Goal: Task Accomplishment & Management: Complete application form

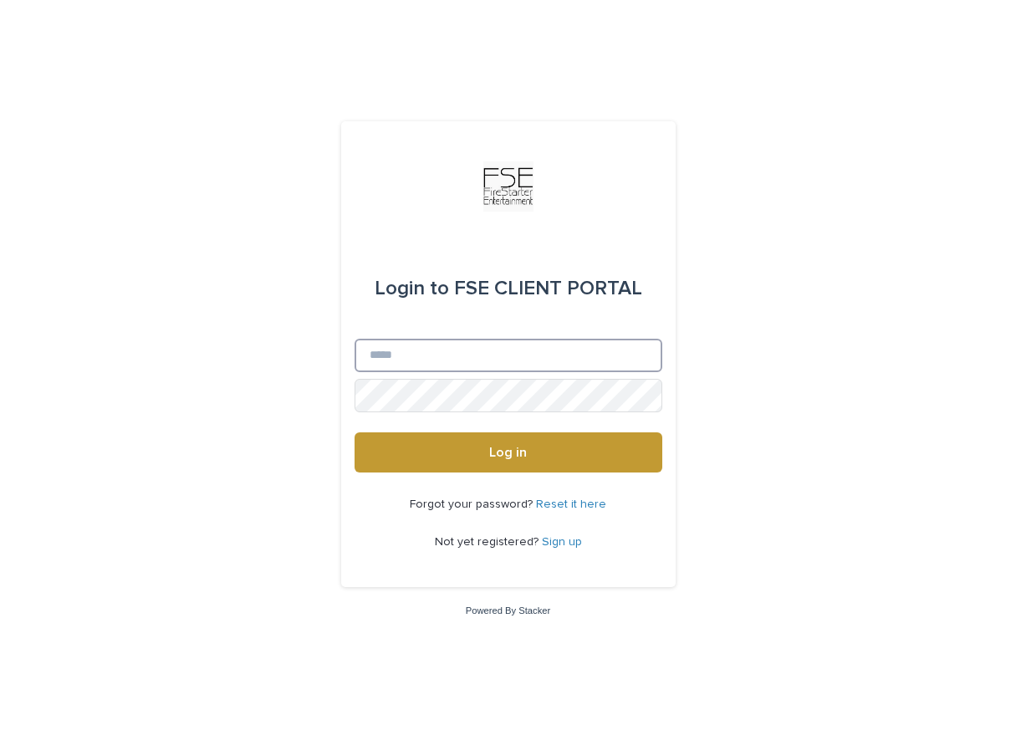
click at [419, 363] on input "Email" at bounding box center [509, 355] width 308 height 33
type input "**********"
click at [355, 432] on button "Log in" at bounding box center [509, 452] width 308 height 40
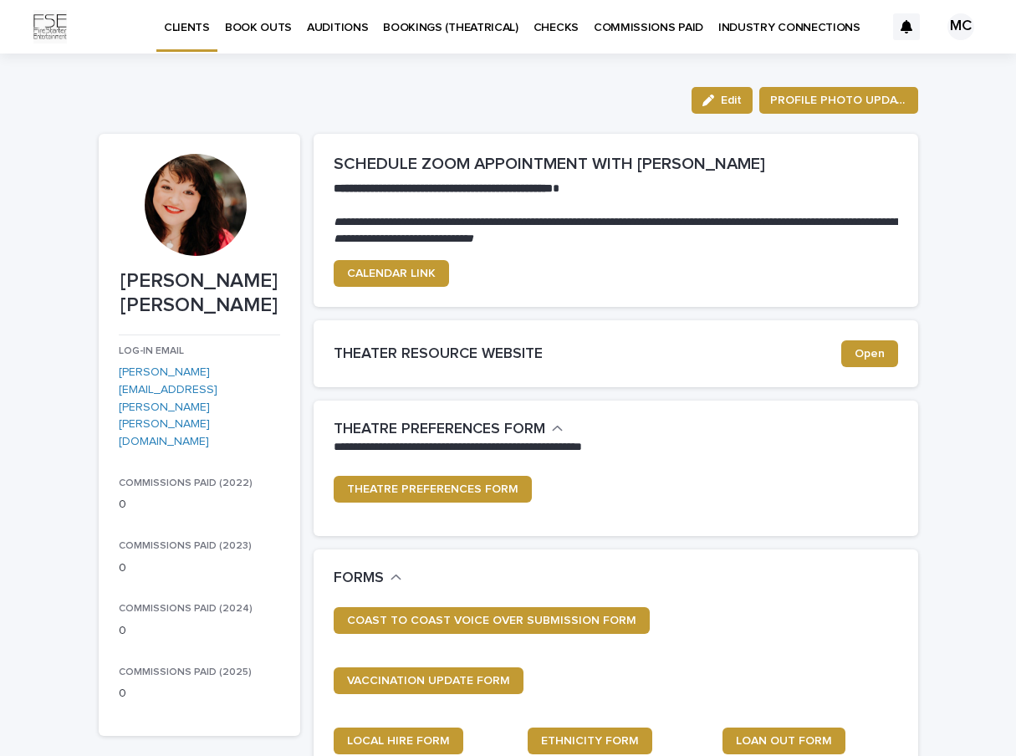
click at [816, 38] on link "INDUSTRY CONNECTIONS" at bounding box center [789, 26] width 157 height 52
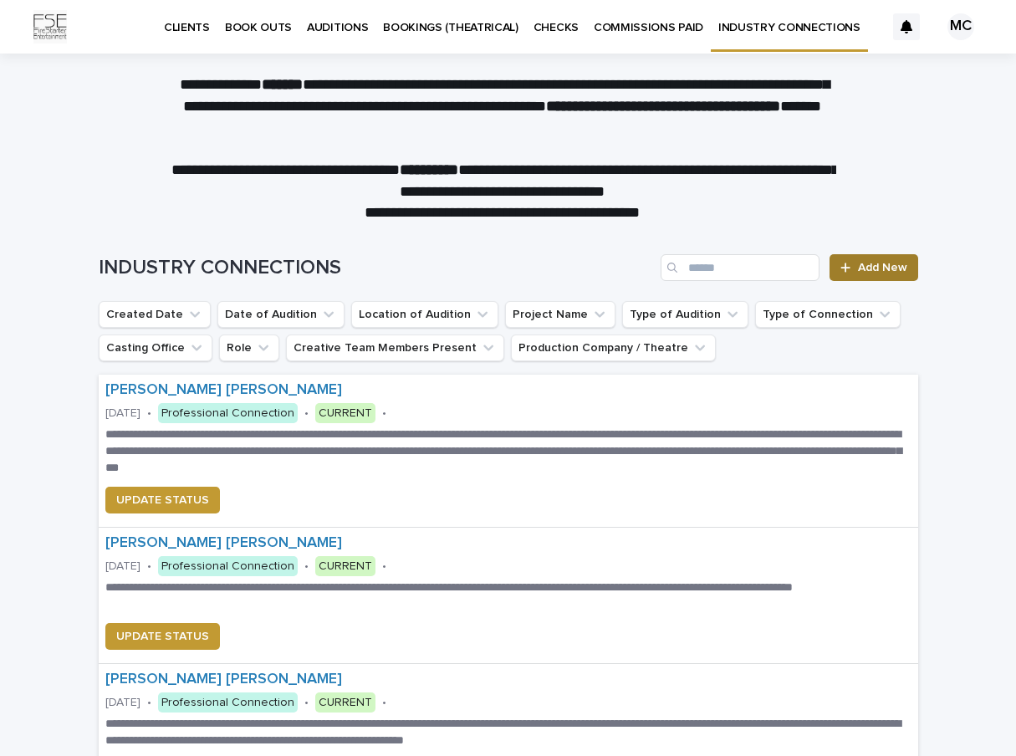
click at [871, 266] on span "Add New" at bounding box center [882, 268] width 49 height 12
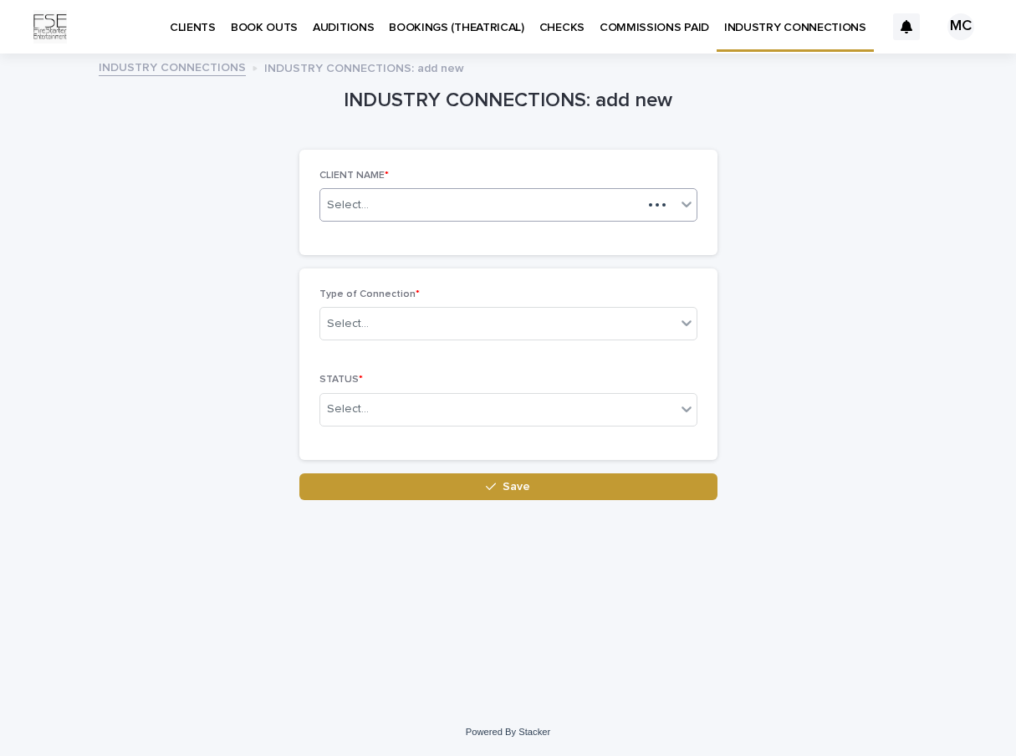
click at [688, 203] on icon at bounding box center [687, 205] width 10 height 6
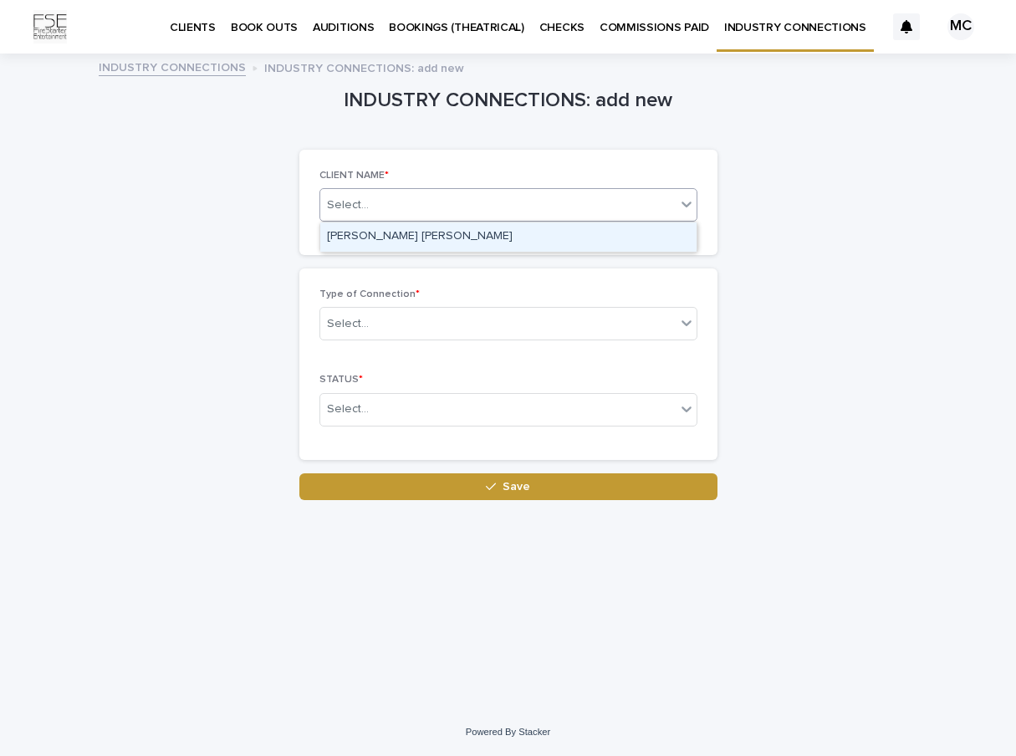
click at [617, 235] on div "[PERSON_NAME] [PERSON_NAME]" at bounding box center [508, 236] width 376 height 29
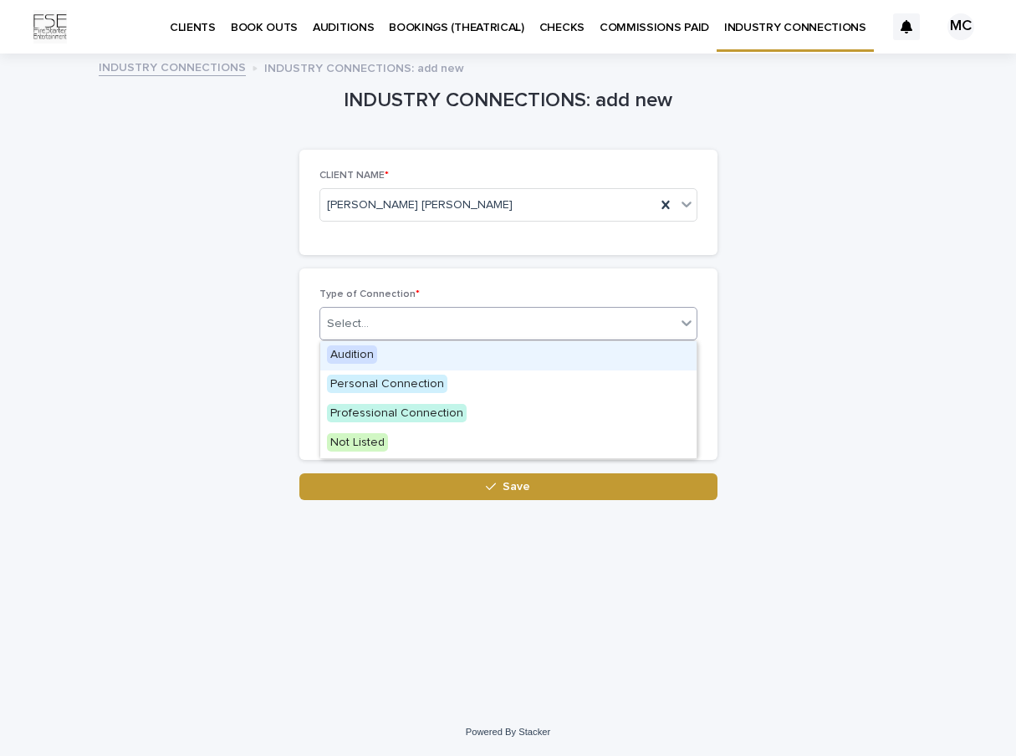
click at [677, 322] on div at bounding box center [687, 323] width 20 height 30
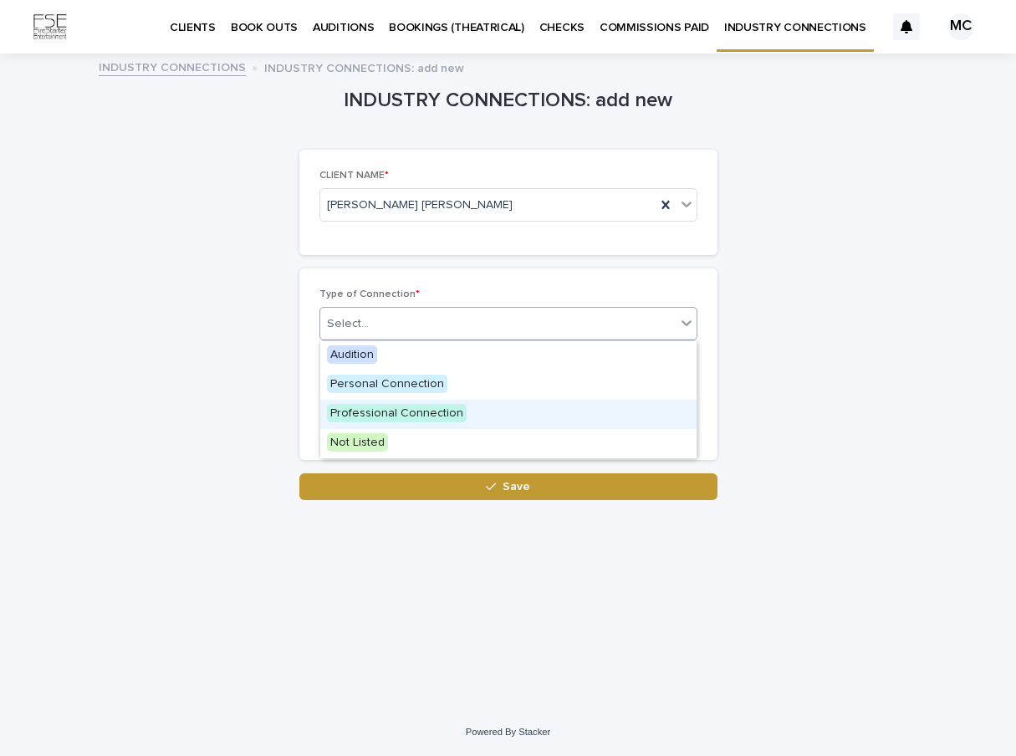
click at [606, 416] on div "Professional Connection" at bounding box center [508, 414] width 376 height 29
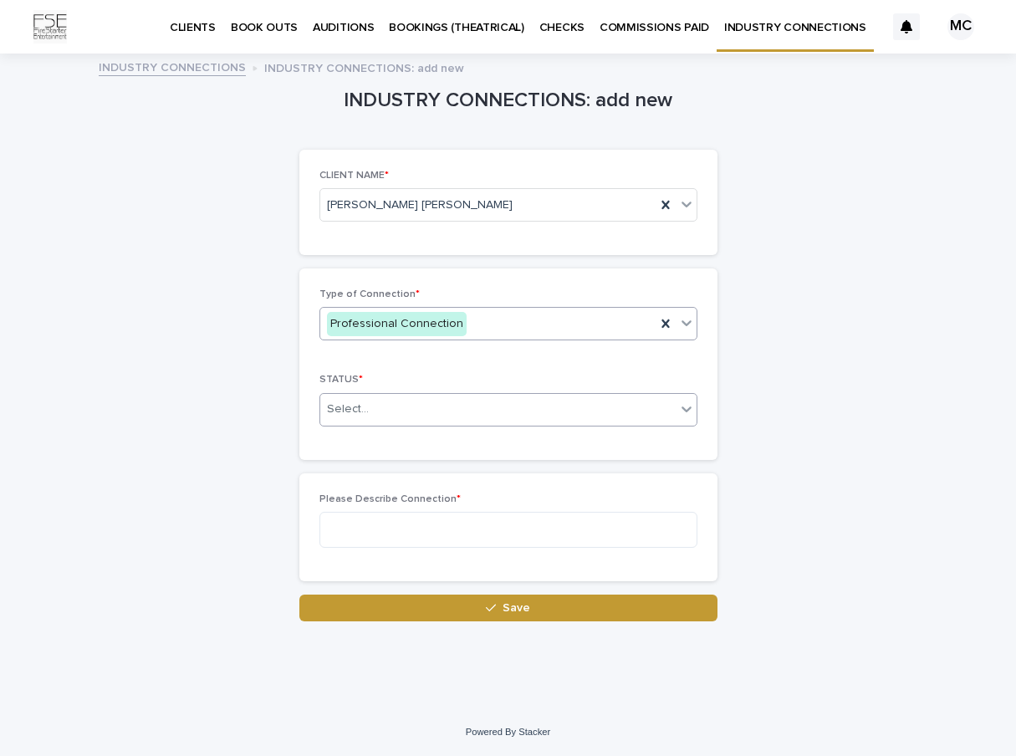
click at [477, 404] on div "Select..." at bounding box center [497, 410] width 355 height 28
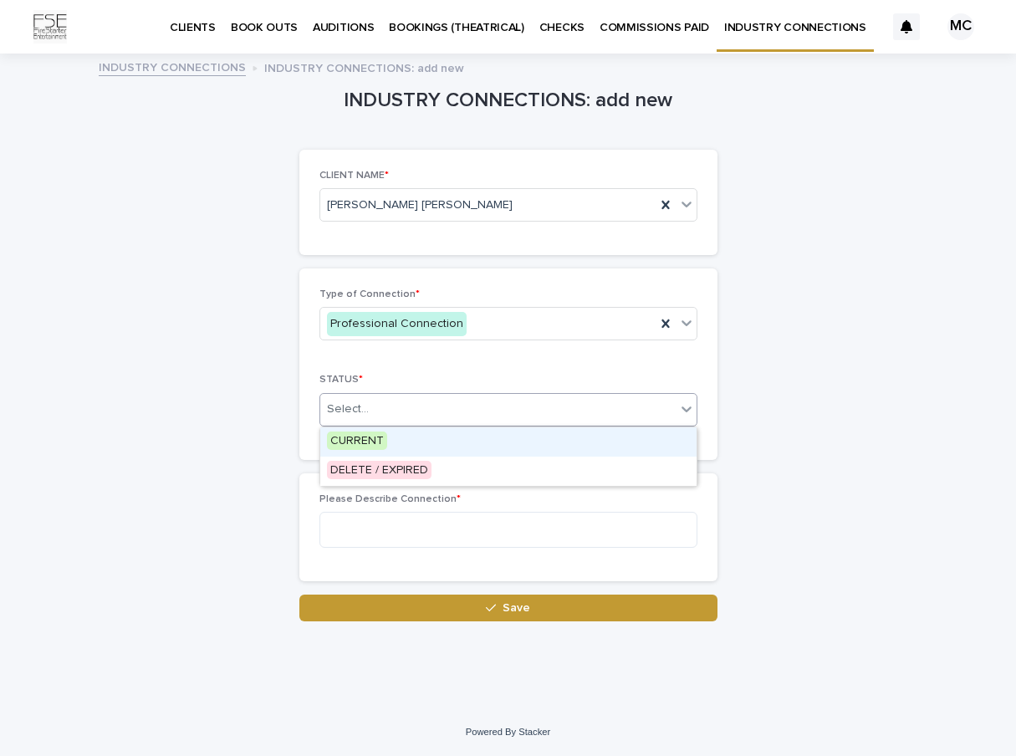
click at [464, 446] on div "CURRENT" at bounding box center [508, 441] width 376 height 29
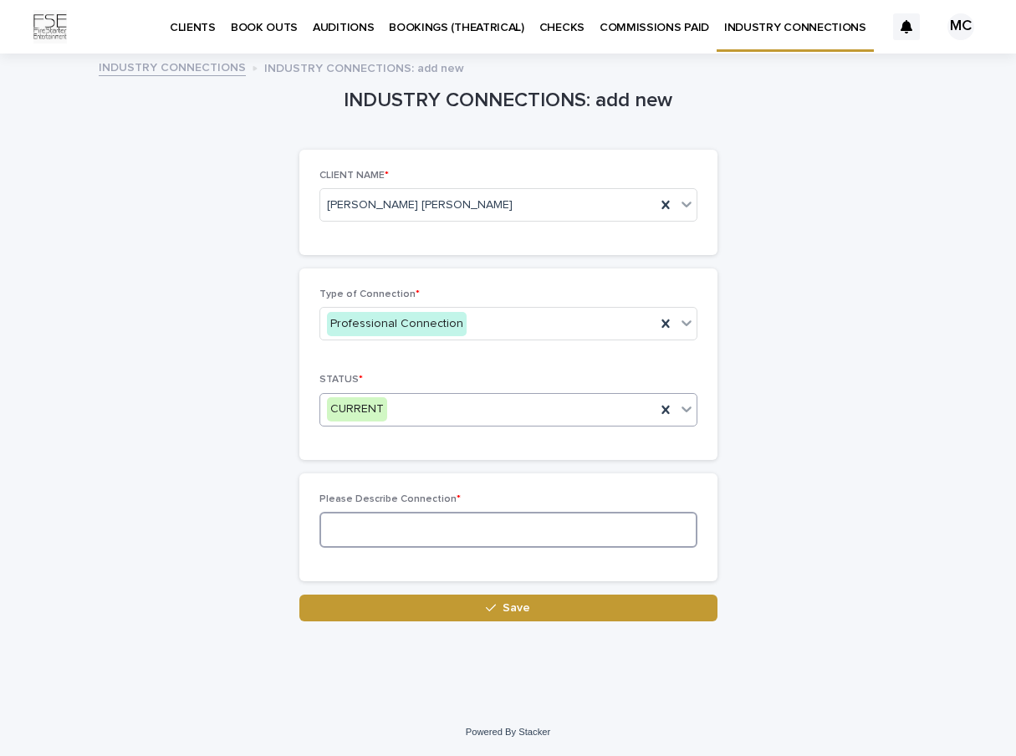
click at [403, 535] on textarea at bounding box center [508, 530] width 378 height 36
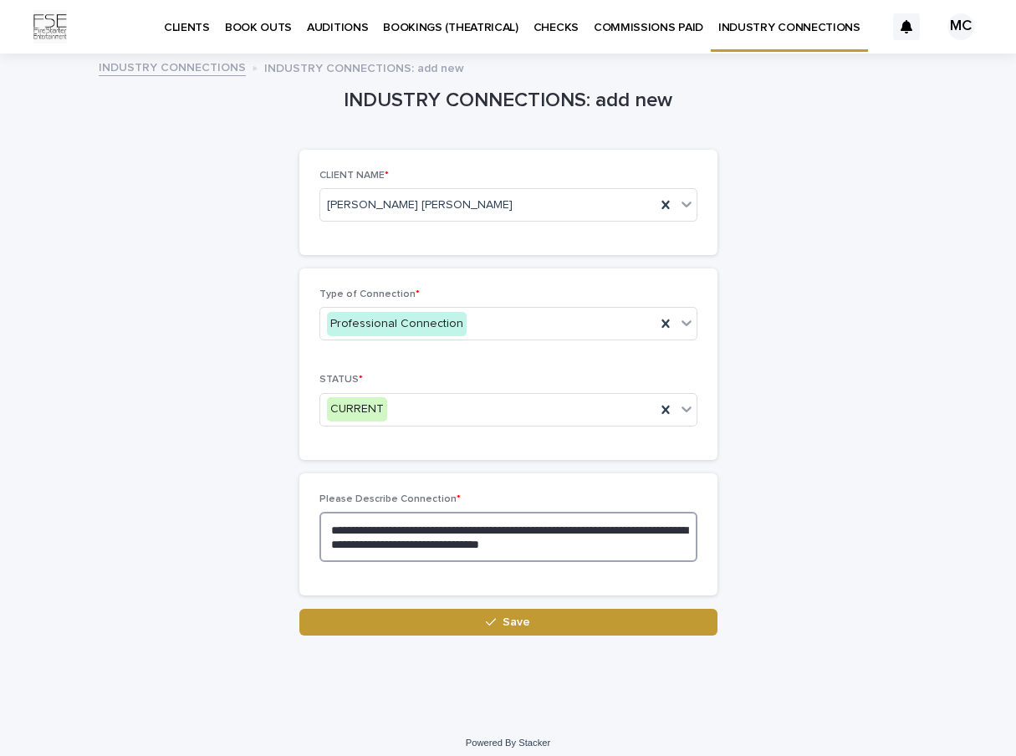
click at [575, 543] on textarea "**********" at bounding box center [508, 537] width 378 height 50
click at [617, 543] on textarea "**********" at bounding box center [508, 537] width 378 height 50
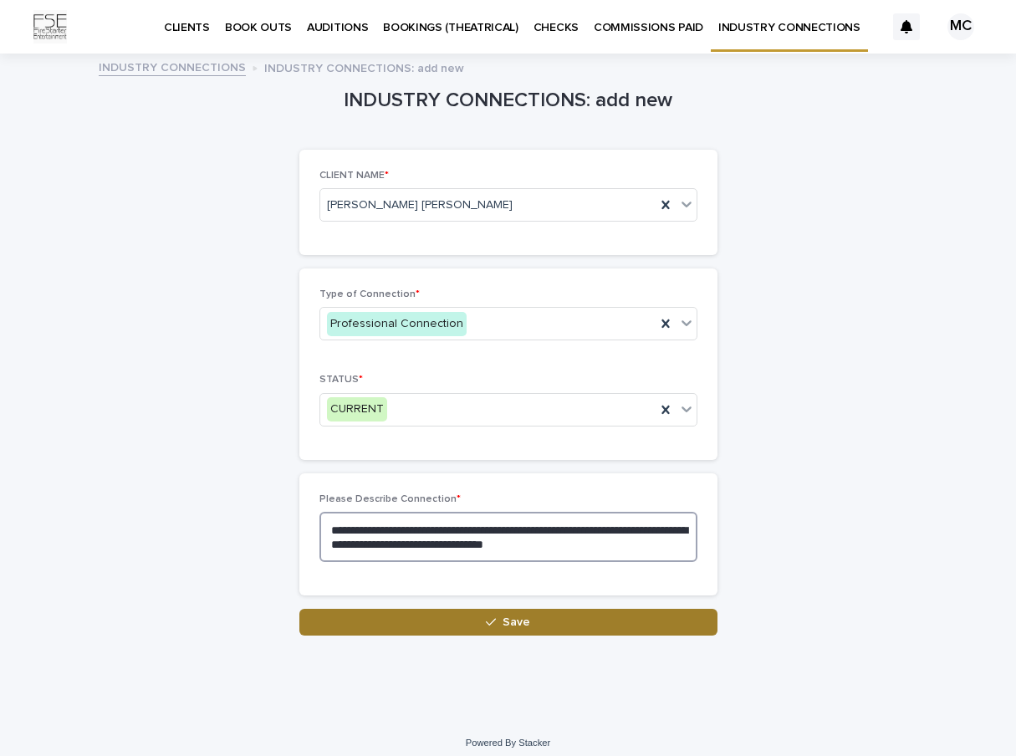
type textarea "**********"
click at [524, 619] on button "Save" at bounding box center [508, 622] width 418 height 27
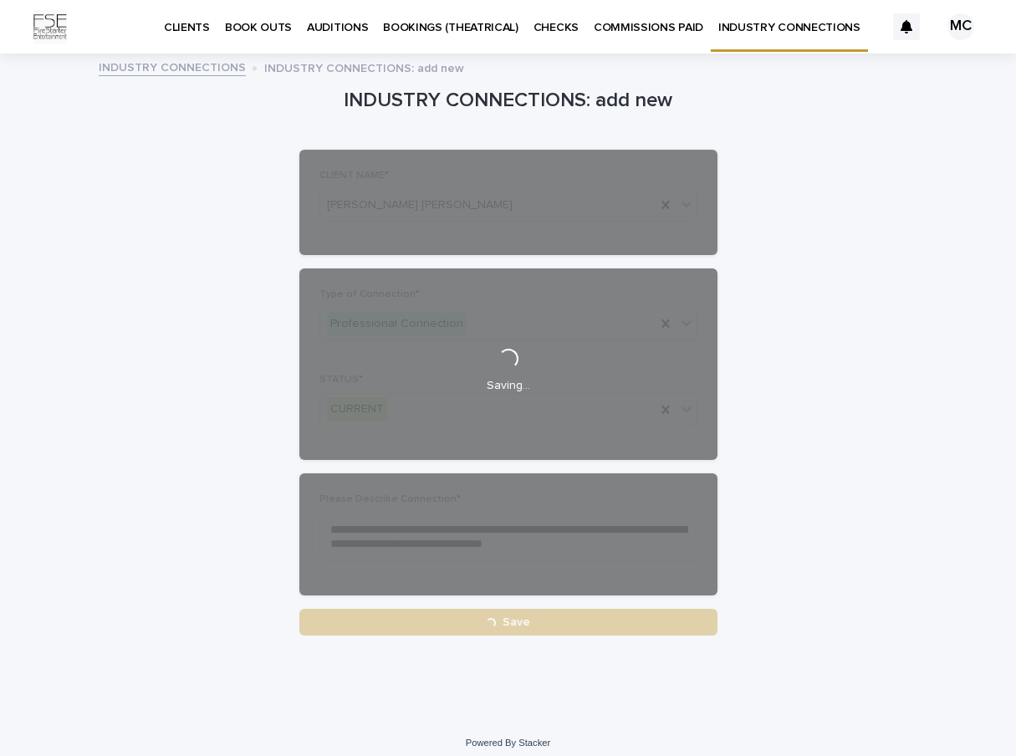
click at [869, 386] on div "**********" at bounding box center [509, 345] width 820 height 580
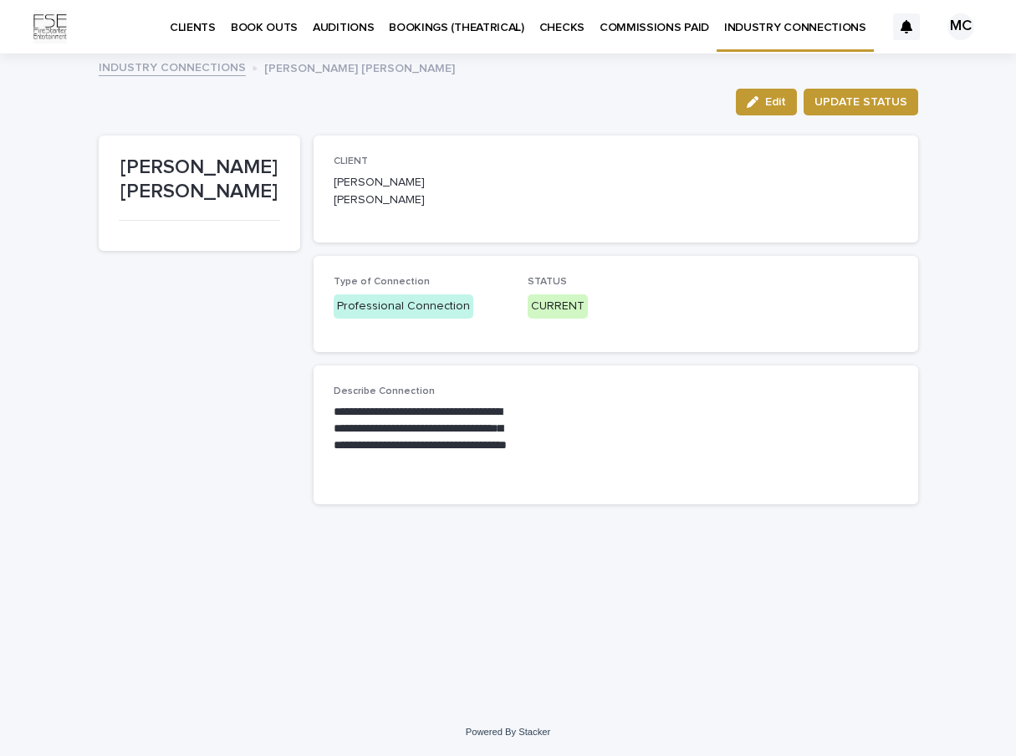
click at [797, 35] on link "INDUSTRY CONNECTIONS" at bounding box center [795, 24] width 157 height 49
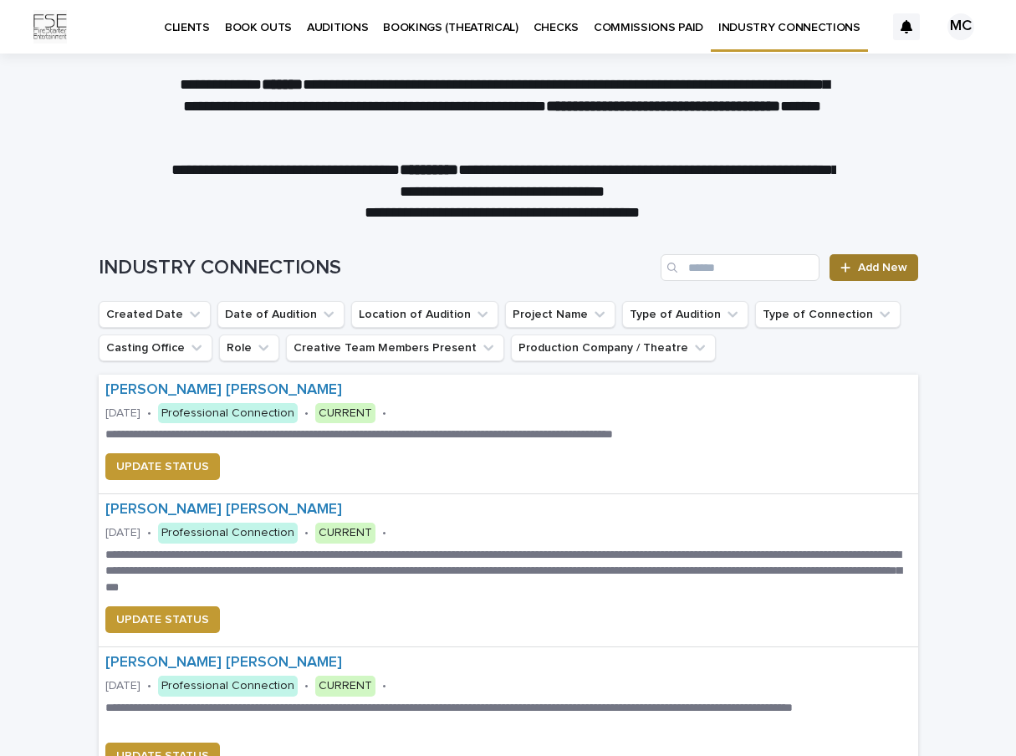
click at [866, 268] on span "Add New" at bounding box center [882, 268] width 49 height 12
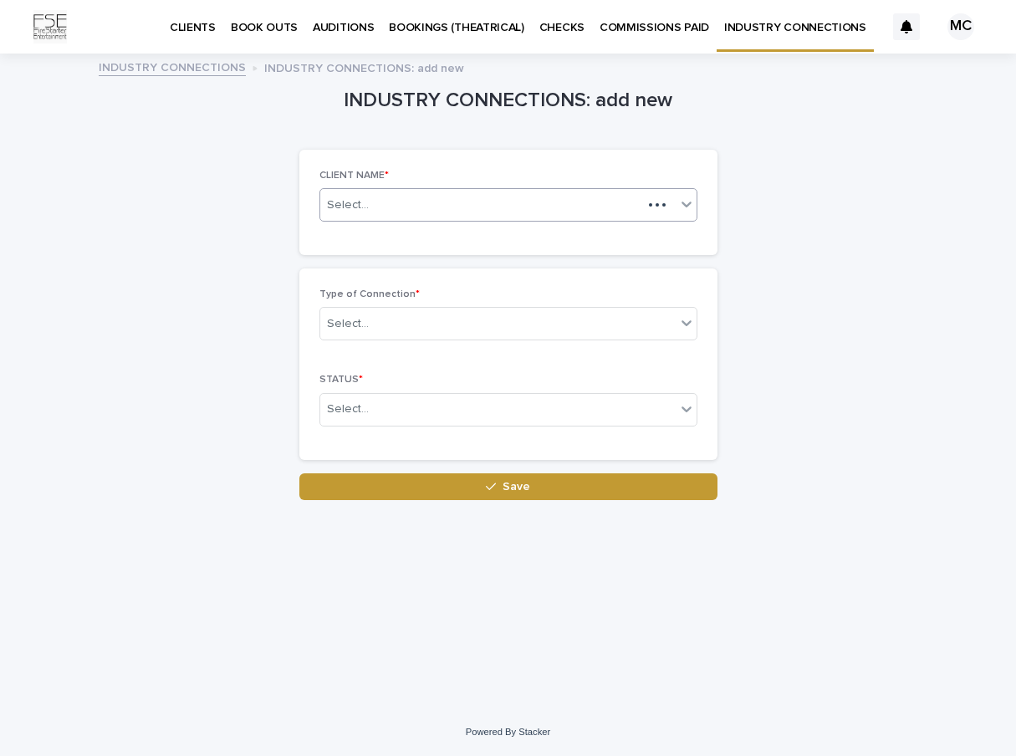
click at [512, 215] on div "Select..." at bounding box center [481, 206] width 322 height 28
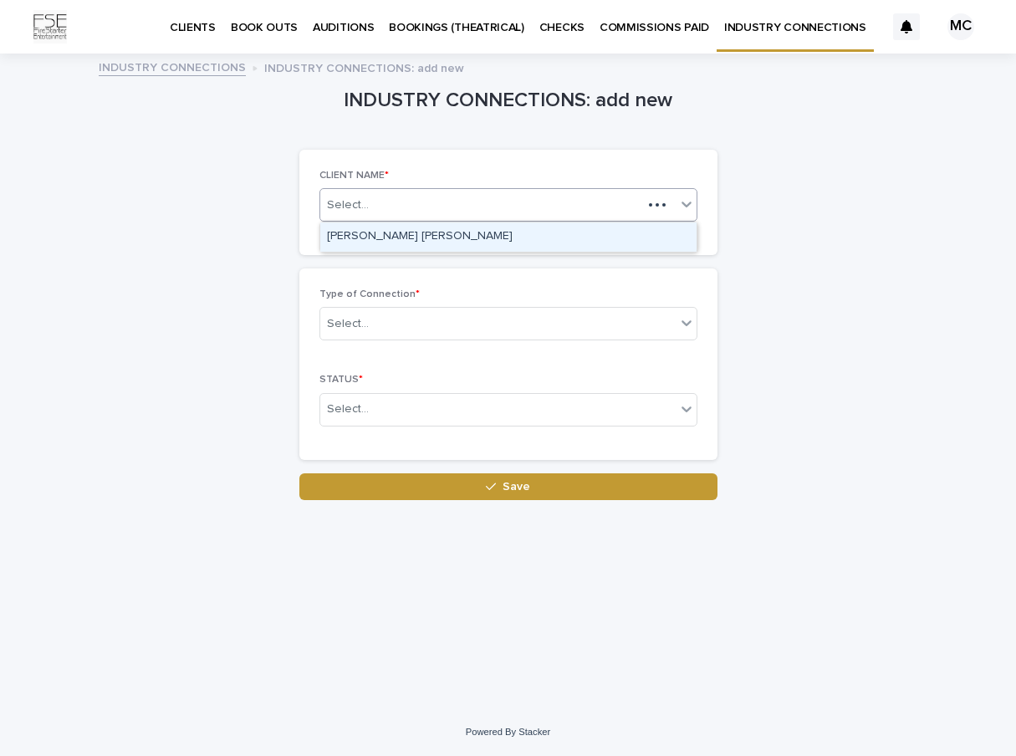
click at [498, 240] on div "[PERSON_NAME] [PERSON_NAME]" at bounding box center [508, 236] width 376 height 29
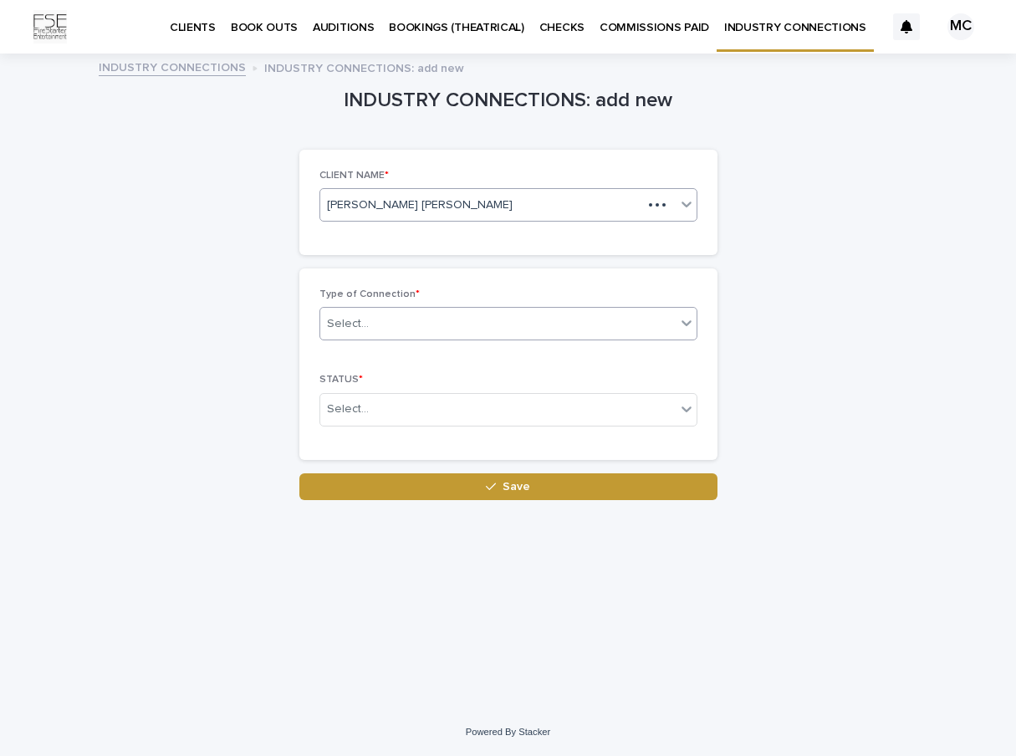
click at [516, 322] on div "Select..." at bounding box center [497, 324] width 355 height 28
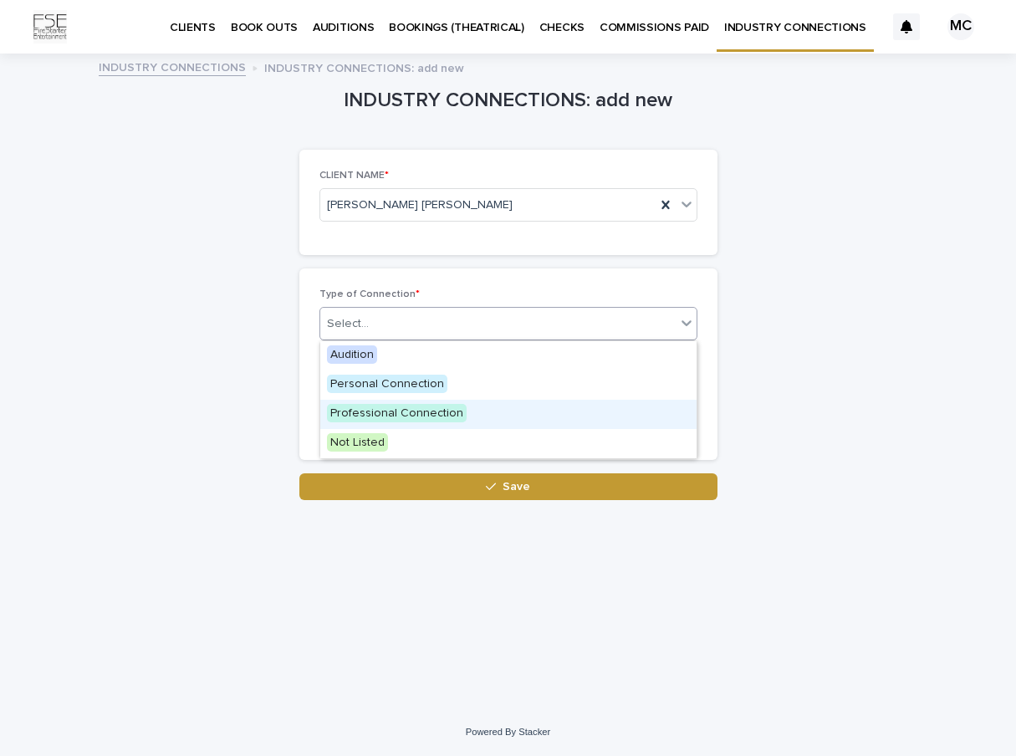
click at [406, 419] on span "Professional Connection" at bounding box center [397, 413] width 140 height 18
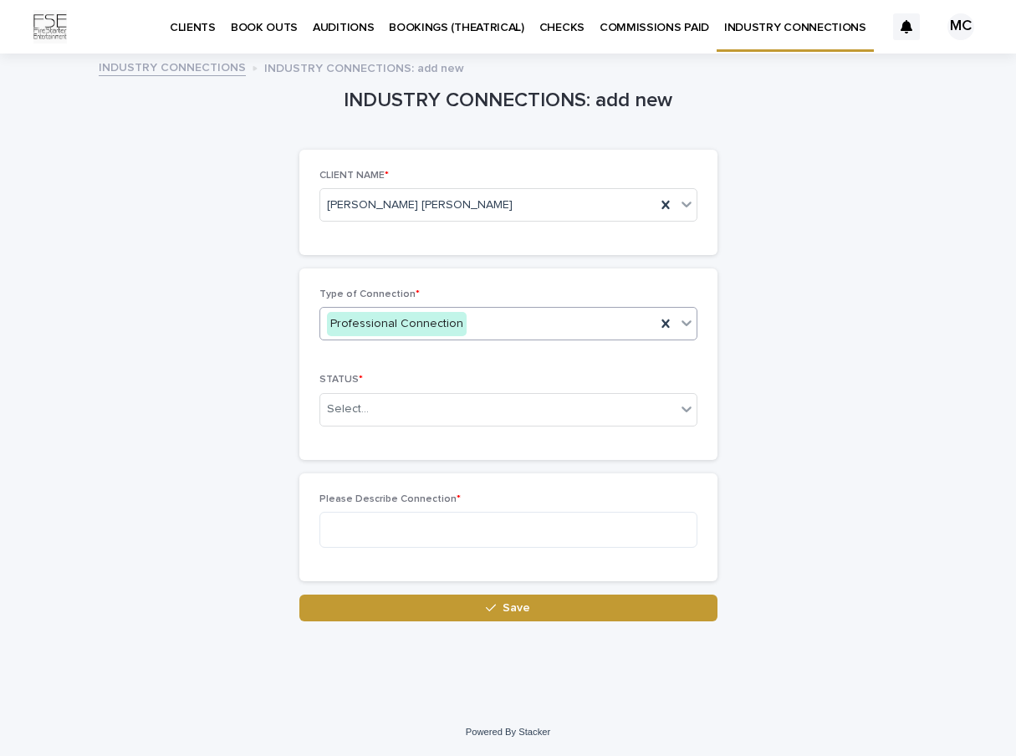
click at [518, 320] on div "Professional Connection" at bounding box center [487, 324] width 335 height 28
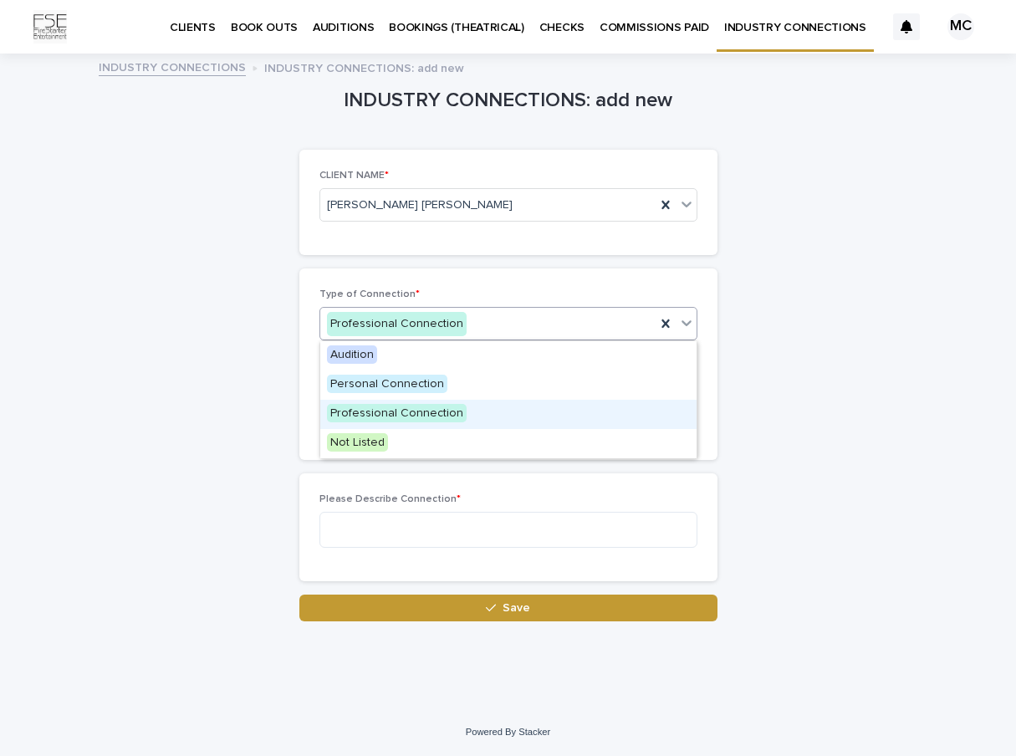
click at [462, 413] on div "Professional Connection" at bounding box center [508, 414] width 376 height 29
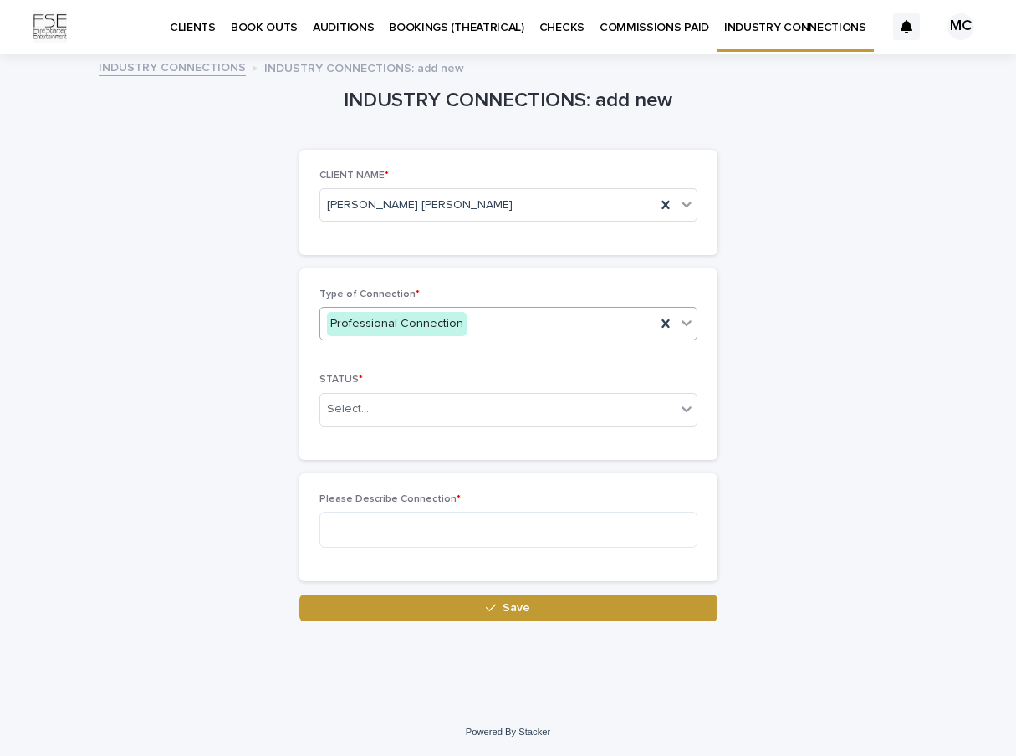
click at [503, 332] on div "Professional Connection" at bounding box center [487, 324] width 335 height 28
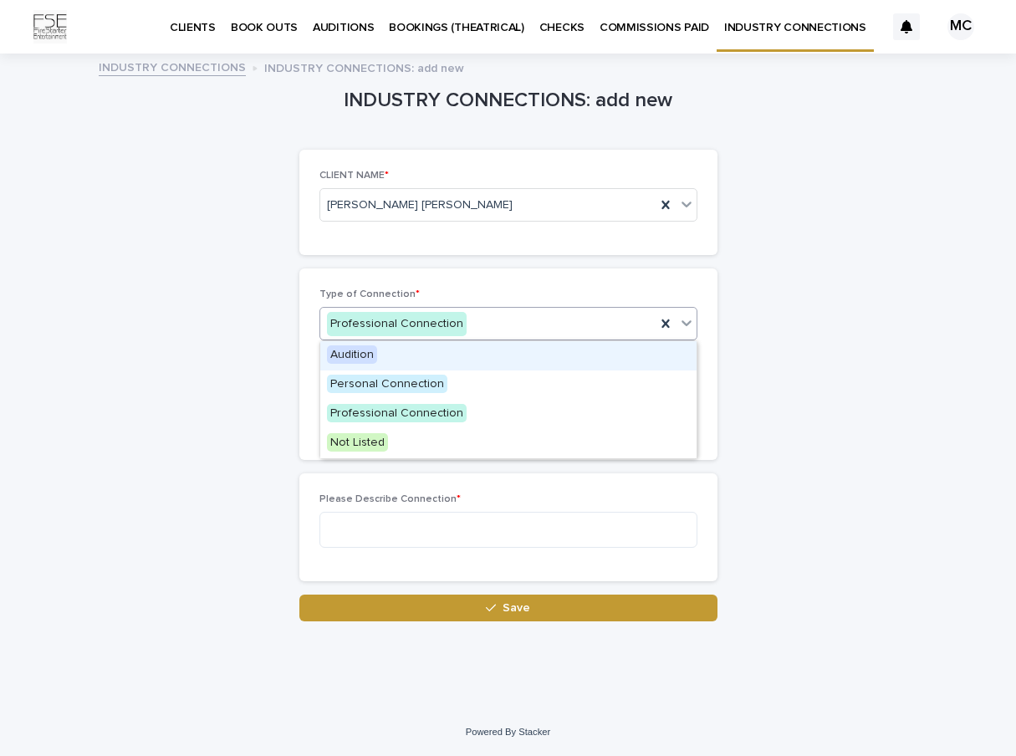
click at [483, 362] on div "Audition" at bounding box center [508, 355] width 376 height 29
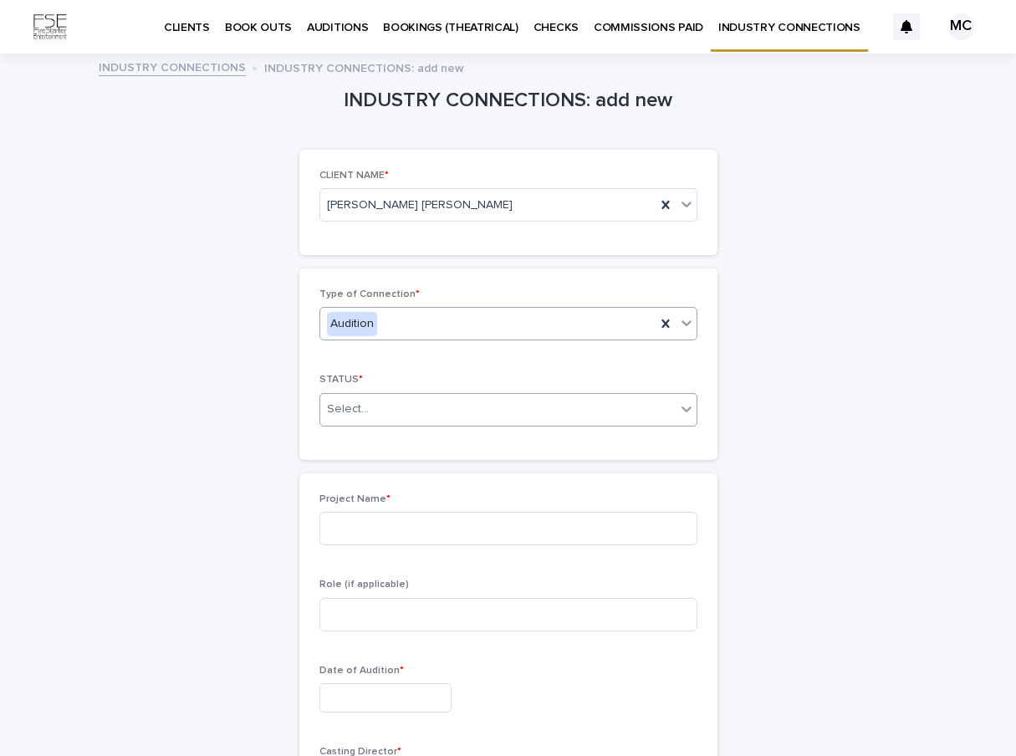
click at [469, 415] on div "Select..." at bounding box center [497, 410] width 355 height 28
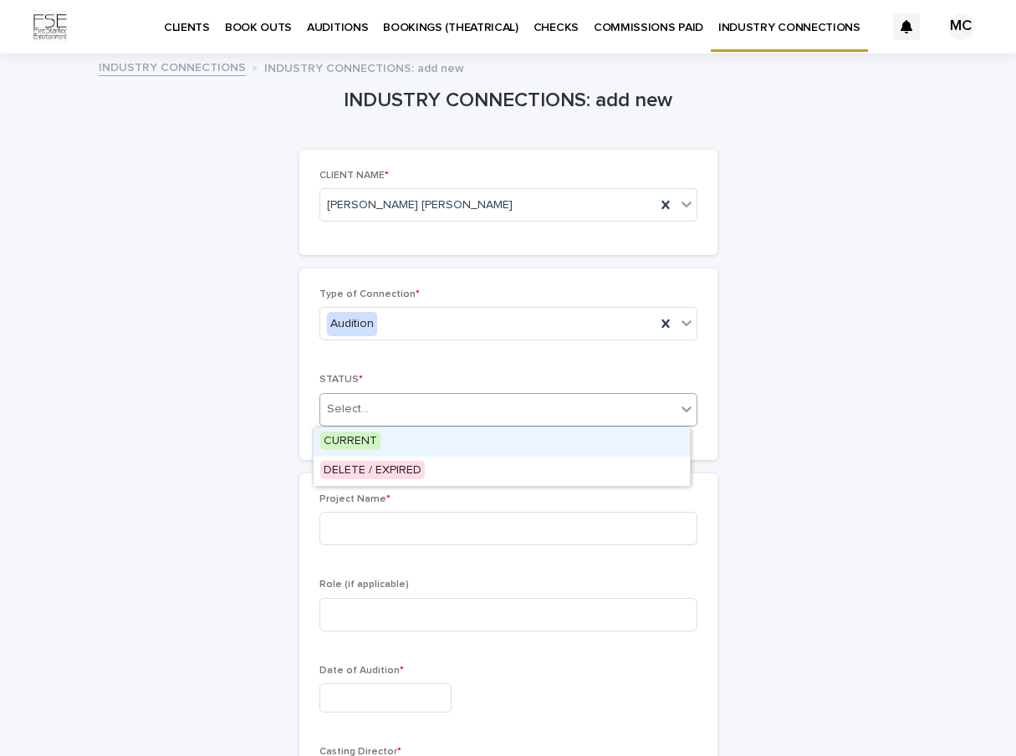
click at [456, 442] on div "CURRENT" at bounding box center [502, 441] width 376 height 29
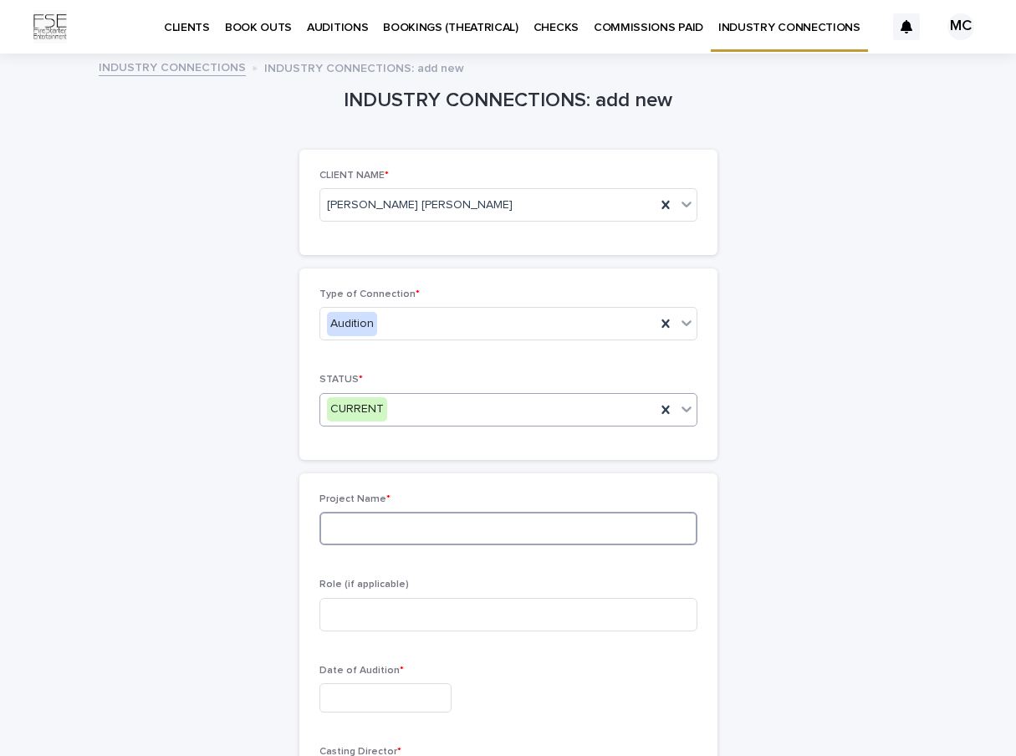
click at [448, 525] on input at bounding box center [508, 528] width 378 height 33
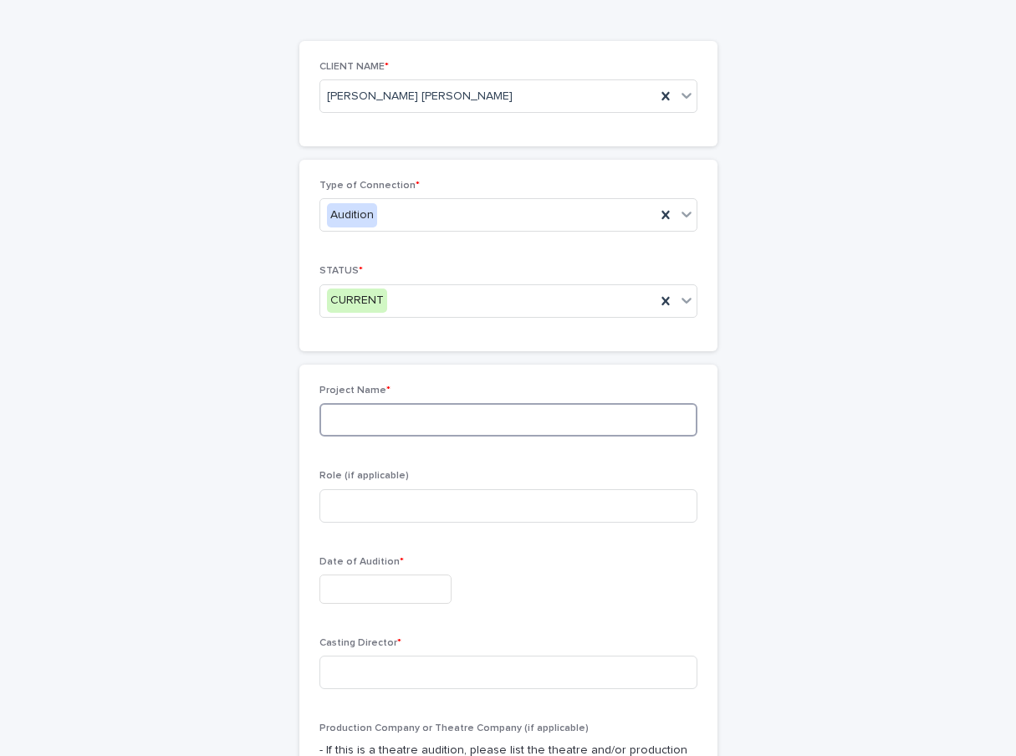
scroll to position [84, 0]
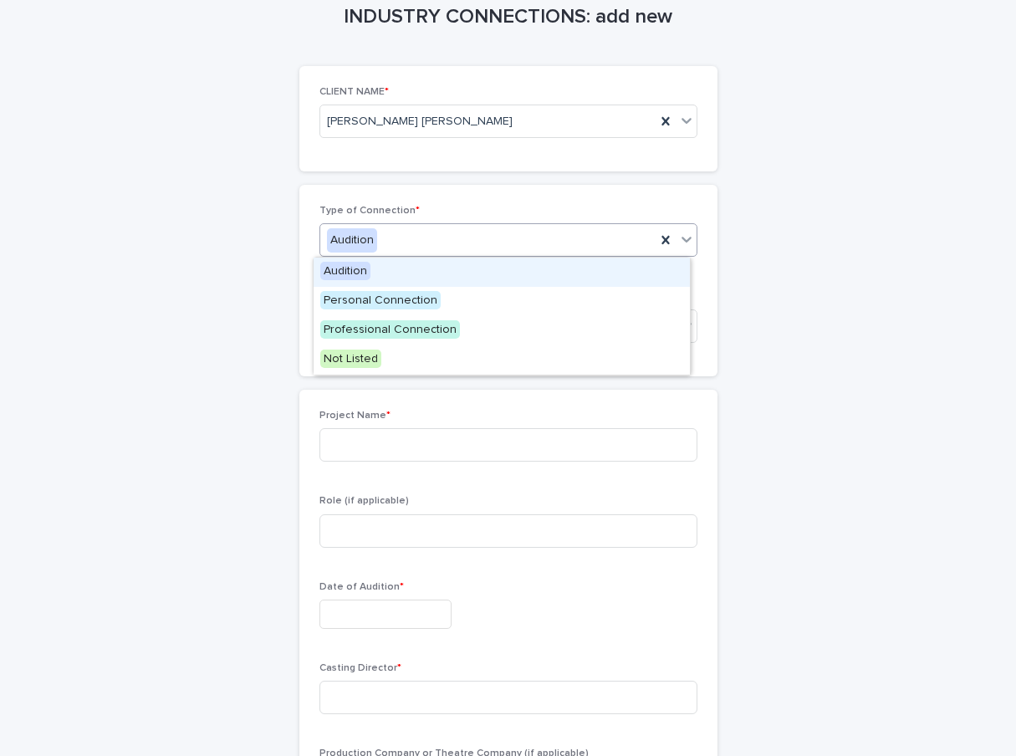
click at [522, 238] on div "Audition" at bounding box center [487, 241] width 335 height 28
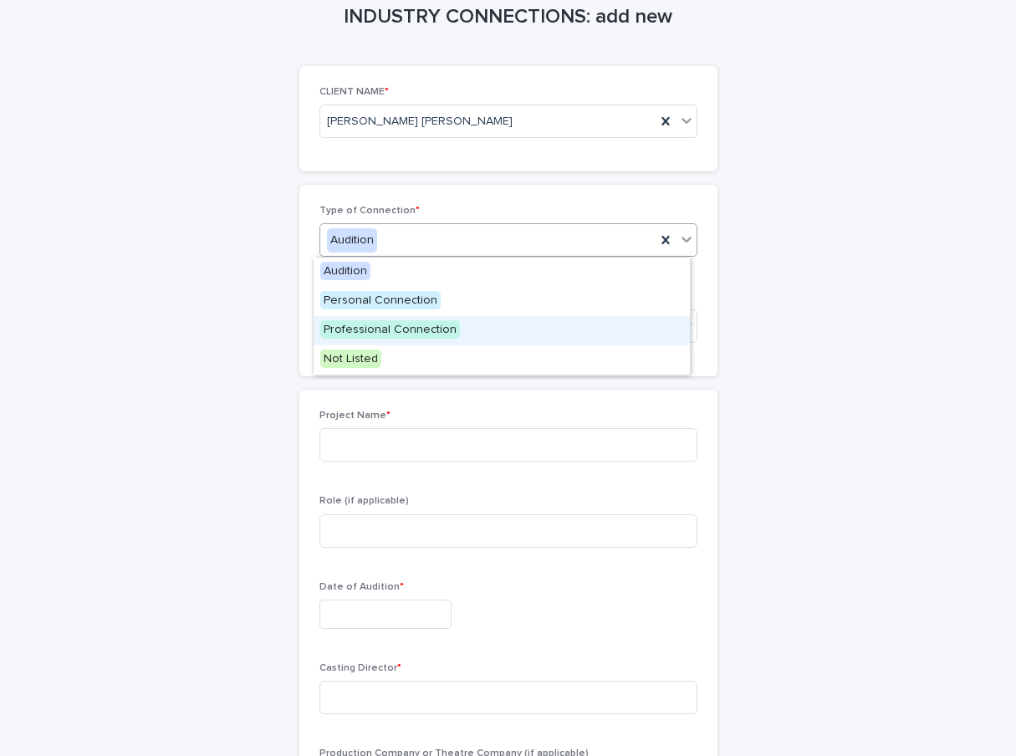
click at [503, 332] on div "Professional Connection" at bounding box center [502, 330] width 376 height 29
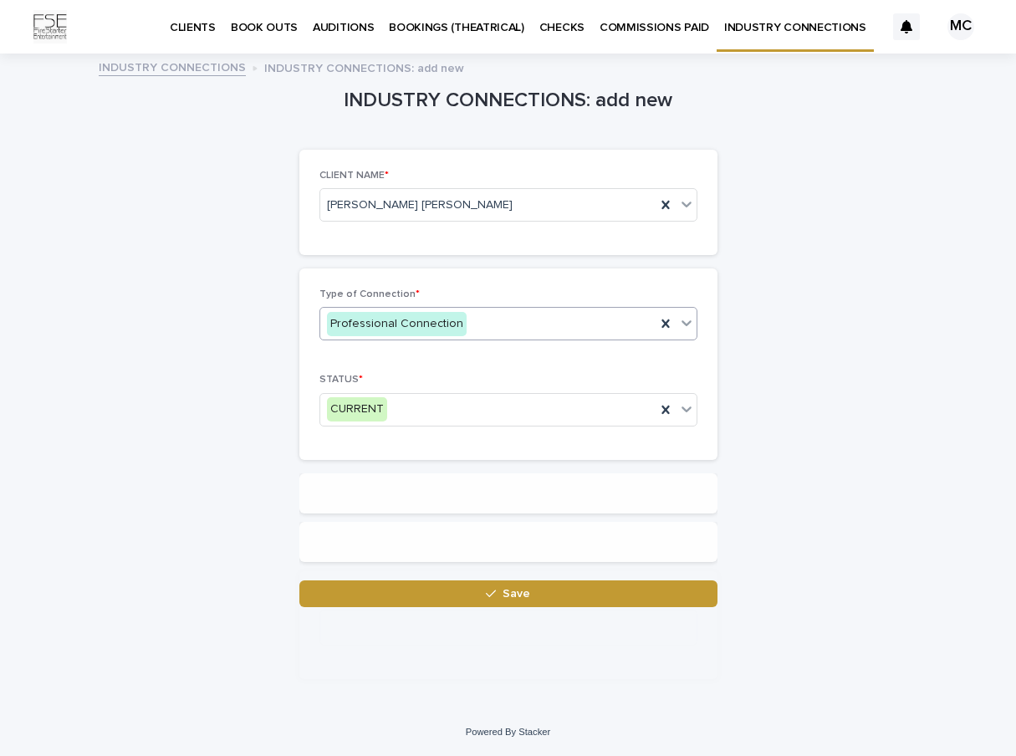
scroll to position [0, 0]
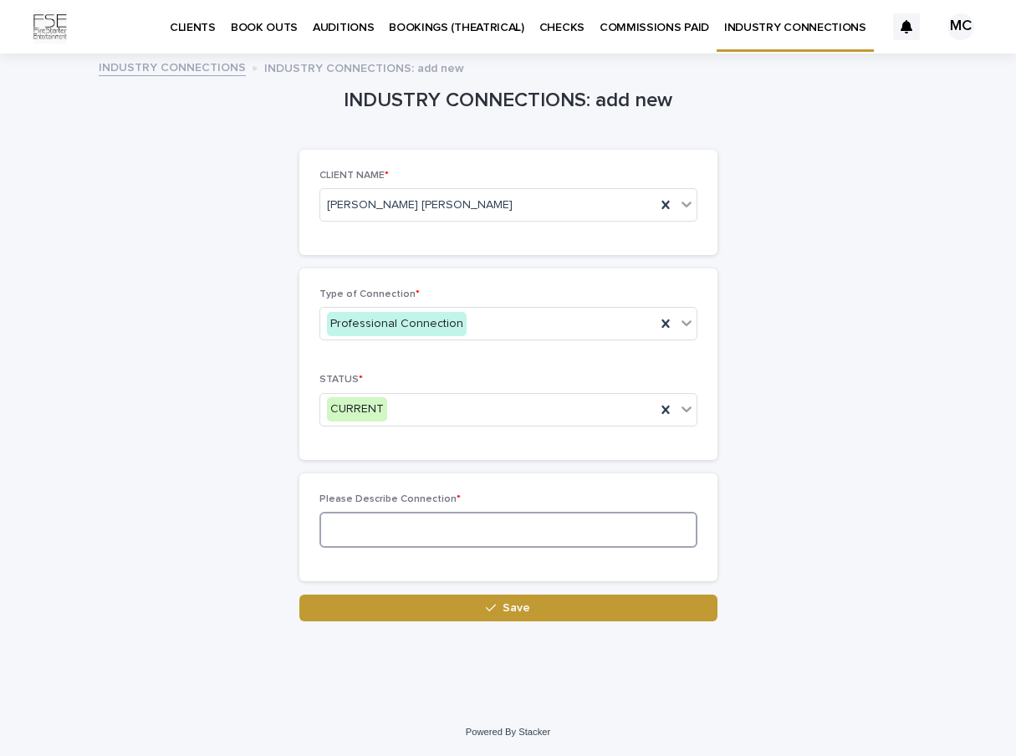
click at [476, 529] on textarea at bounding box center [508, 530] width 378 height 36
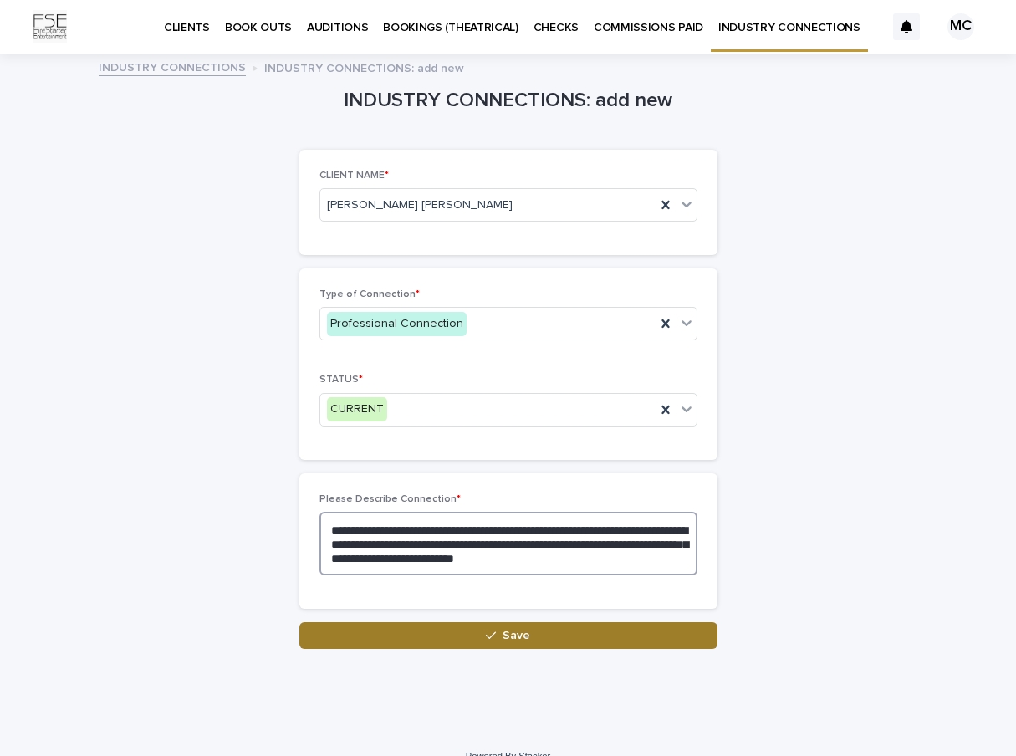
type textarea "**********"
click at [604, 640] on button "Save" at bounding box center [508, 635] width 418 height 27
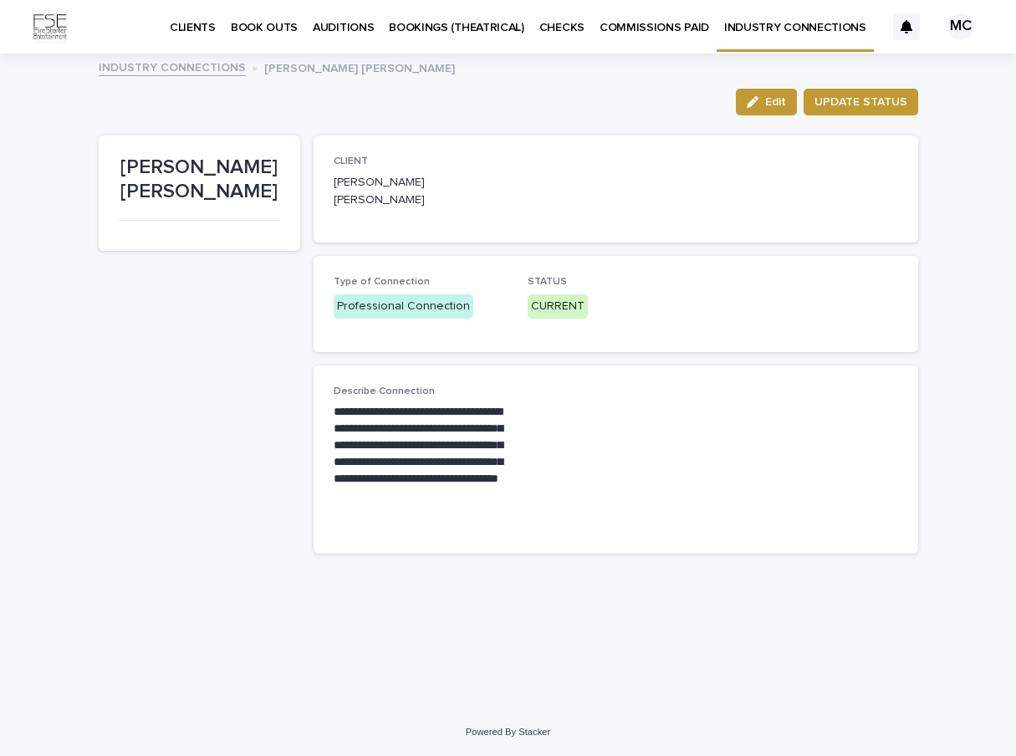
click at [748, 28] on p "INDUSTRY CONNECTIONS" at bounding box center [795, 17] width 142 height 35
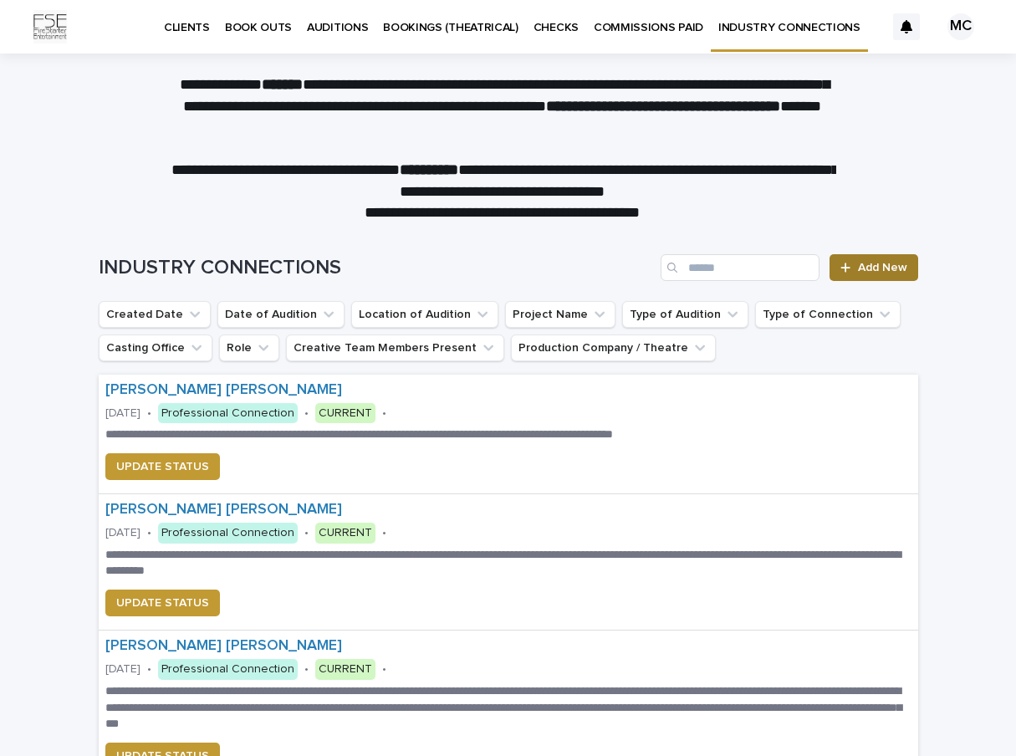
click at [881, 265] on span "Add New" at bounding box center [882, 268] width 49 height 12
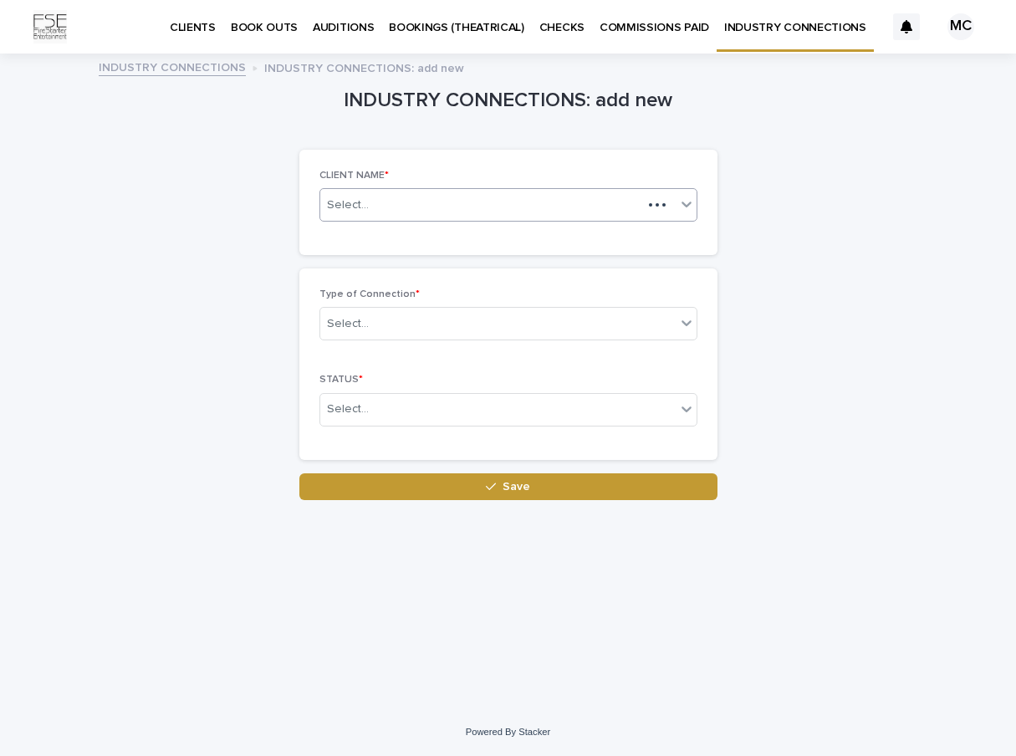
click at [632, 208] on div "Select..." at bounding box center [481, 206] width 322 height 28
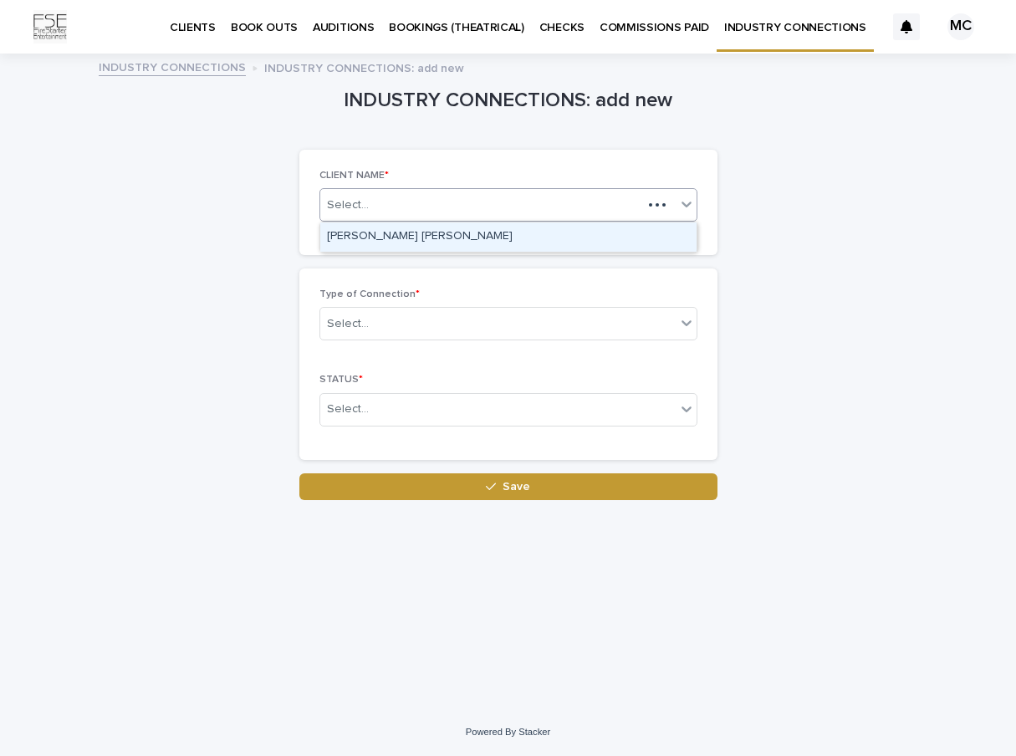
click at [610, 240] on div "[PERSON_NAME] [PERSON_NAME]" at bounding box center [508, 236] width 376 height 29
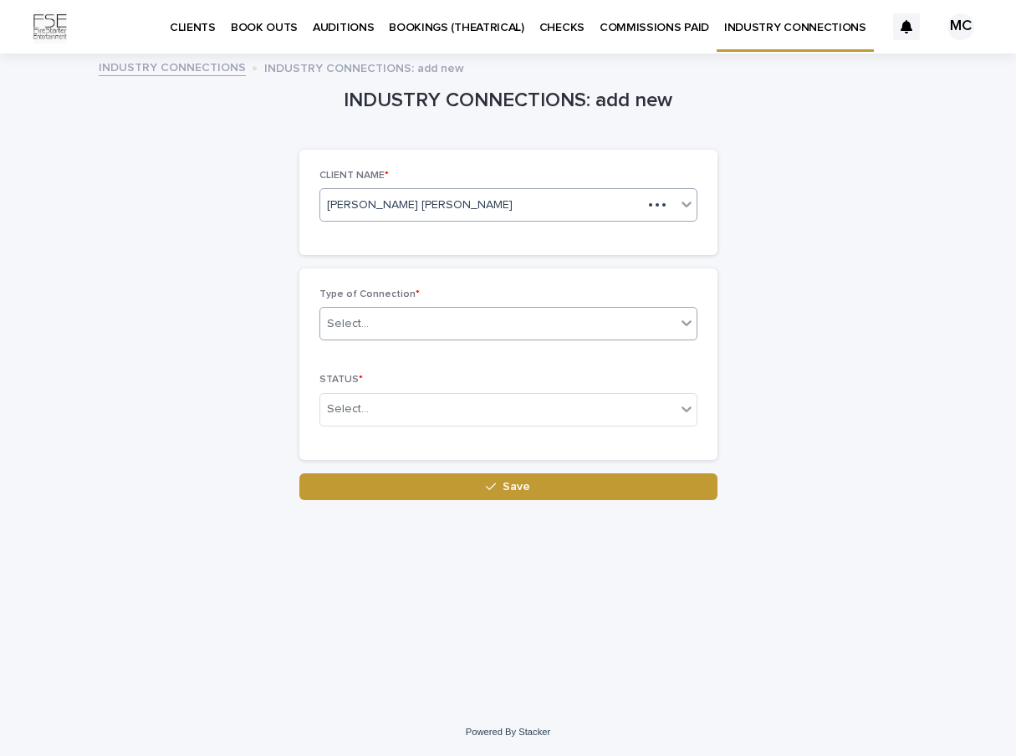
click at [646, 321] on div "Select..." at bounding box center [497, 324] width 355 height 28
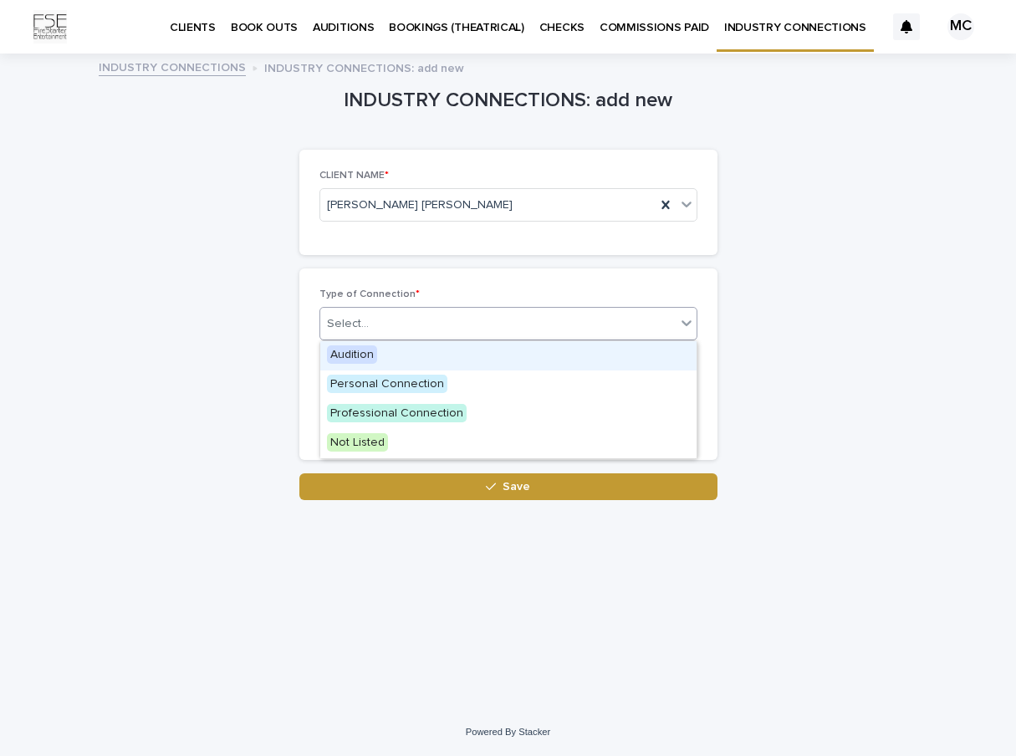
click at [646, 360] on div "Audition" at bounding box center [508, 355] width 376 height 29
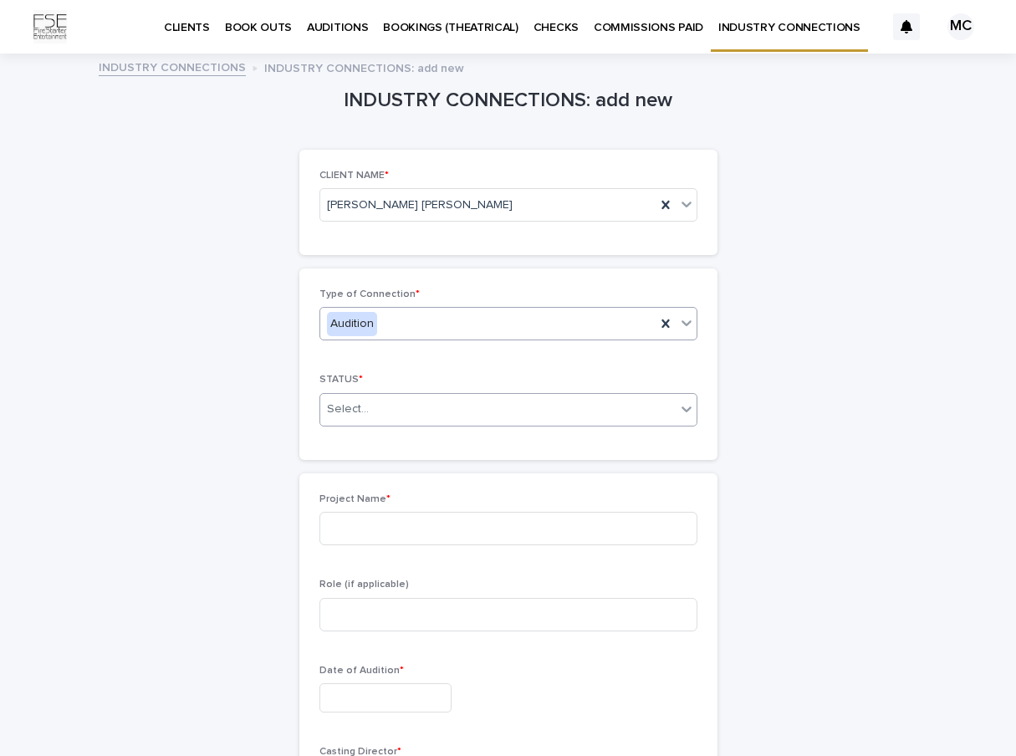
click at [622, 411] on div "Select..." at bounding box center [497, 410] width 355 height 28
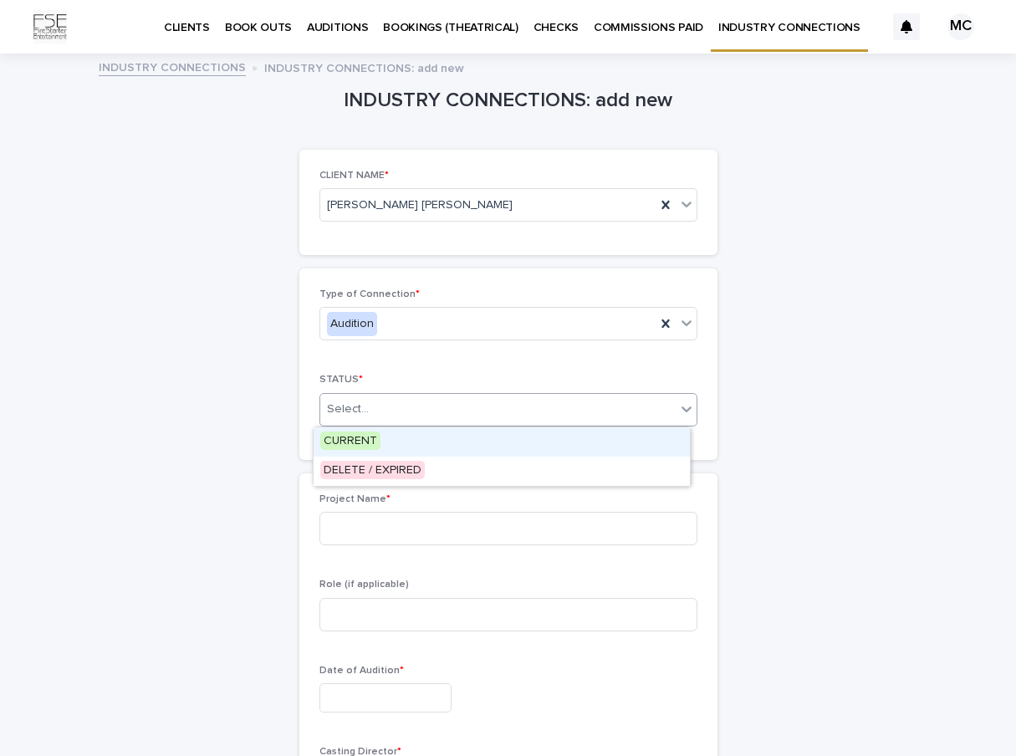
click at [610, 442] on div "CURRENT" at bounding box center [502, 441] width 376 height 29
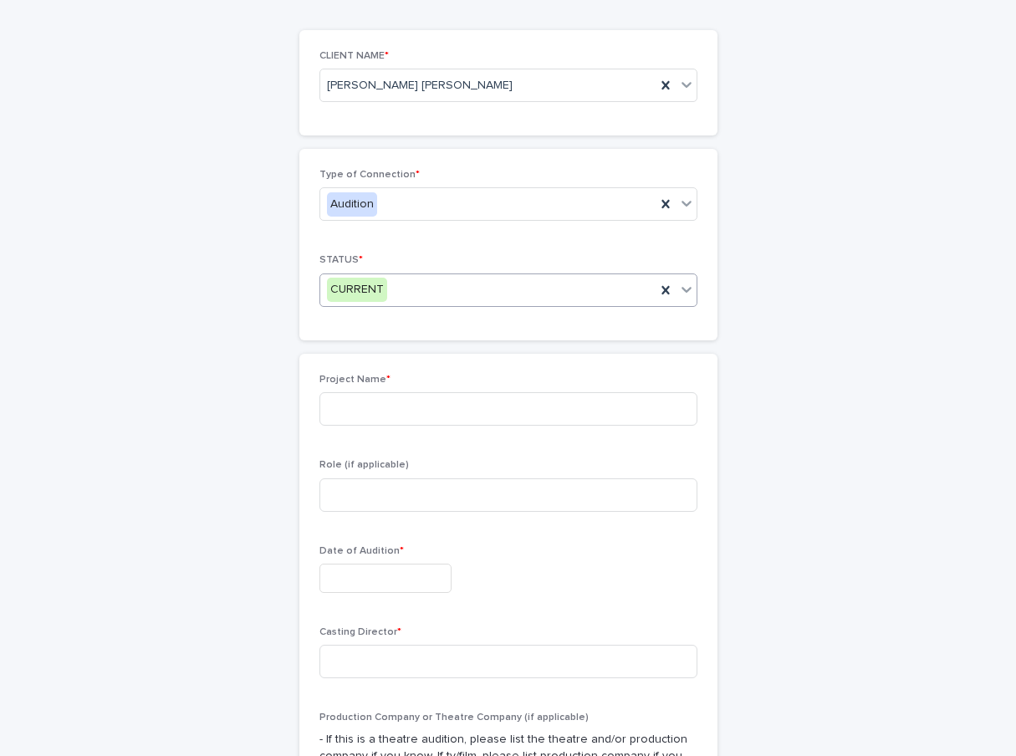
scroll to position [167, 0]
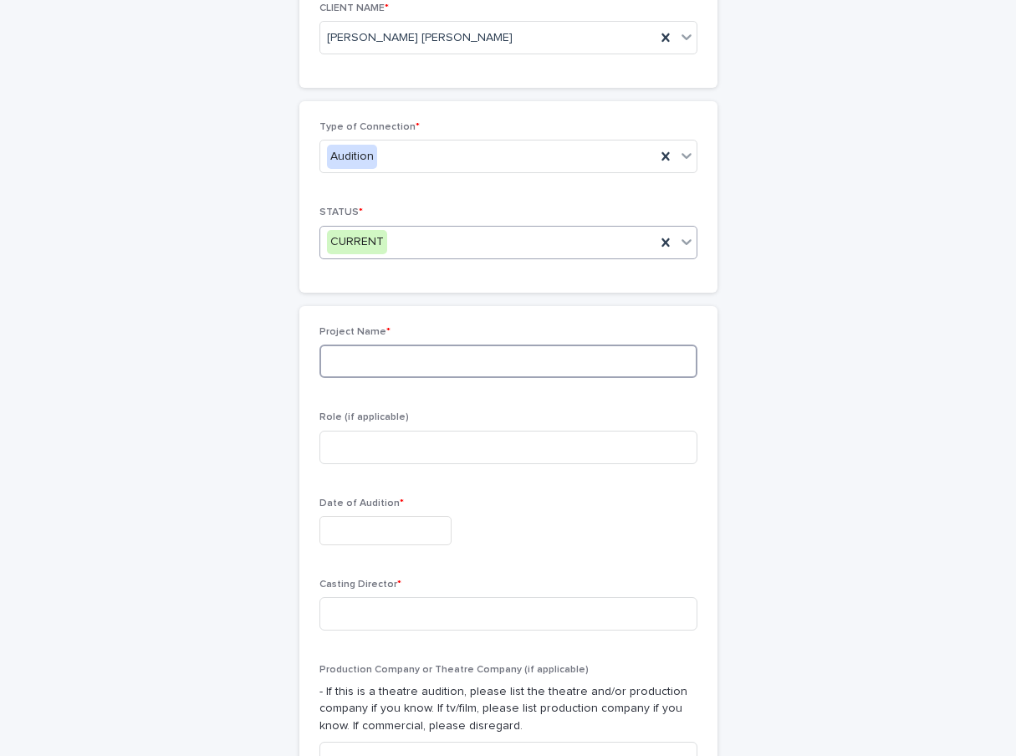
click at [462, 365] on input at bounding box center [508, 361] width 378 height 33
type input "**********"
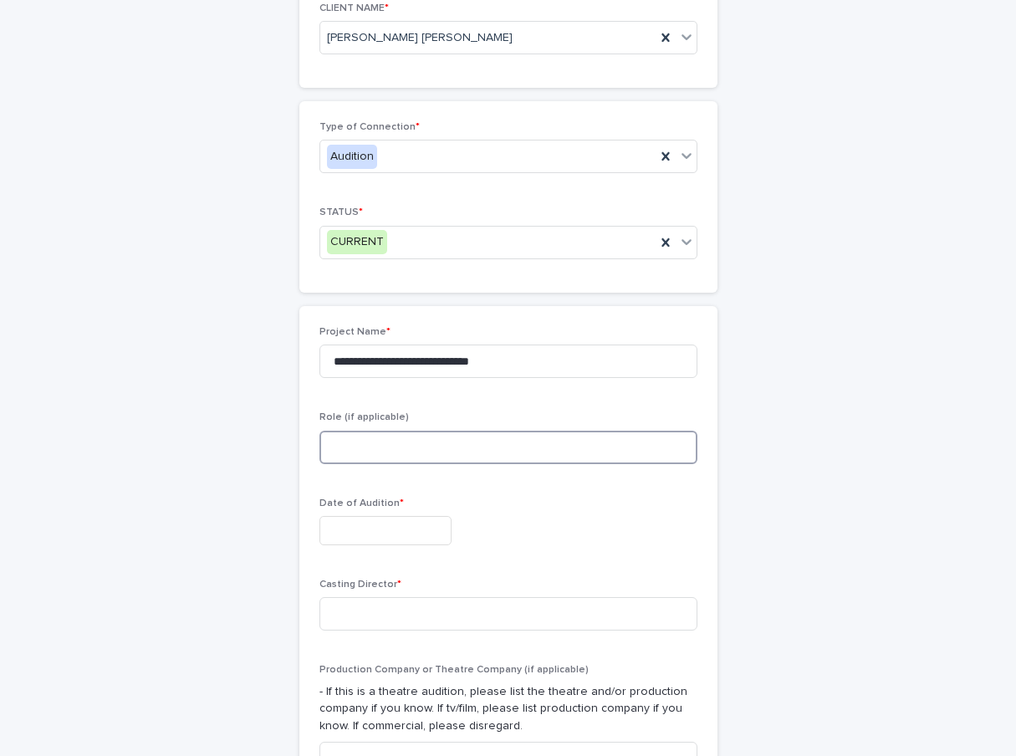
click at [428, 442] on input at bounding box center [508, 447] width 378 height 33
type input "**********"
click at [387, 529] on input "text" at bounding box center [385, 530] width 132 height 29
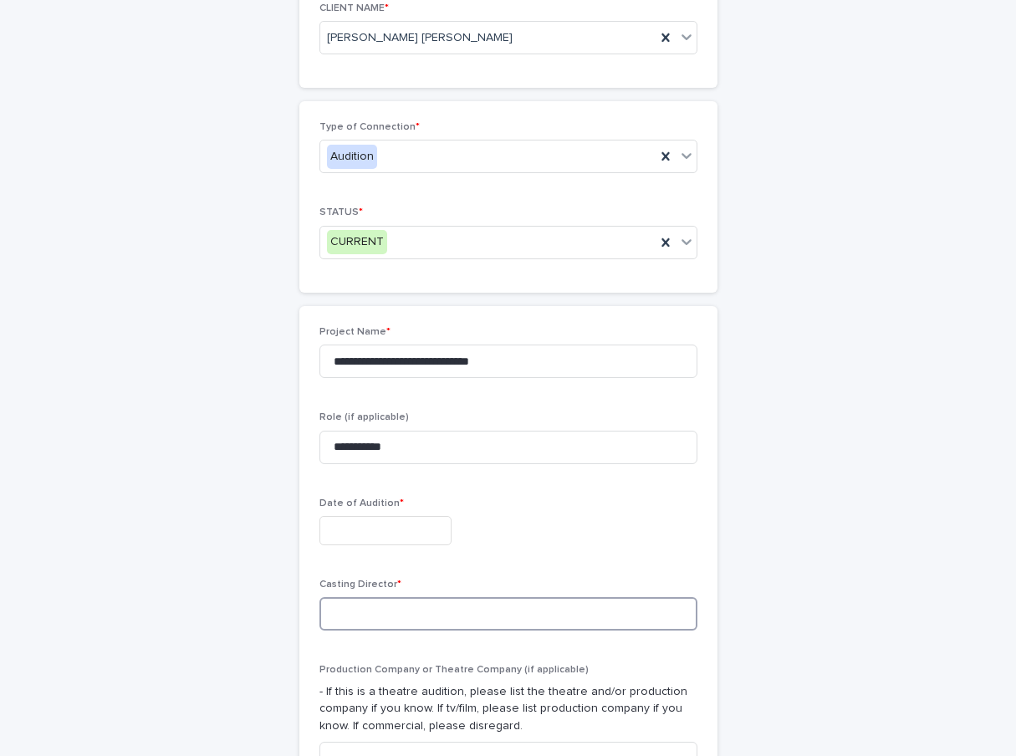
click at [381, 618] on input at bounding box center [508, 613] width 378 height 33
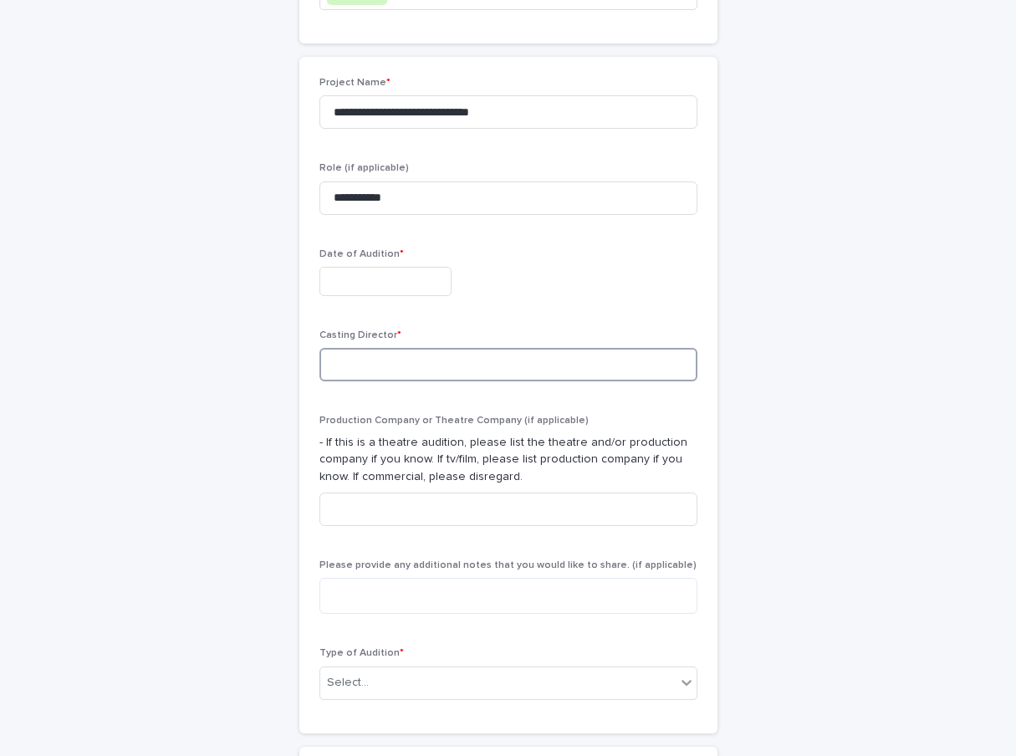
scroll to position [502, 0]
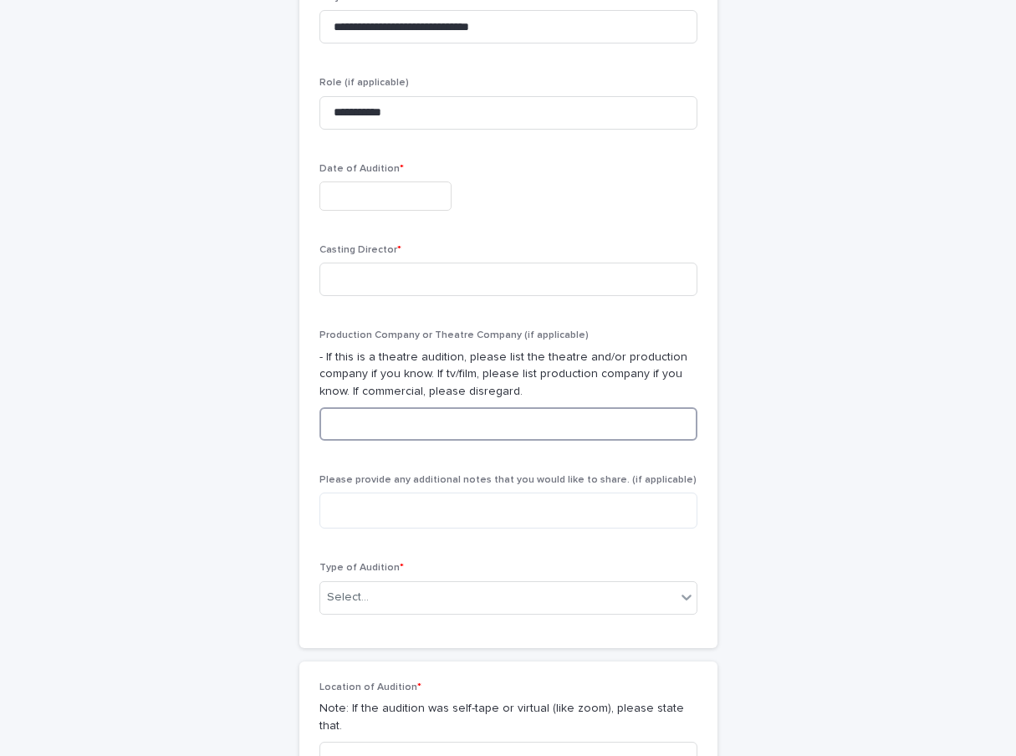
click at [416, 424] on input at bounding box center [508, 423] width 378 height 33
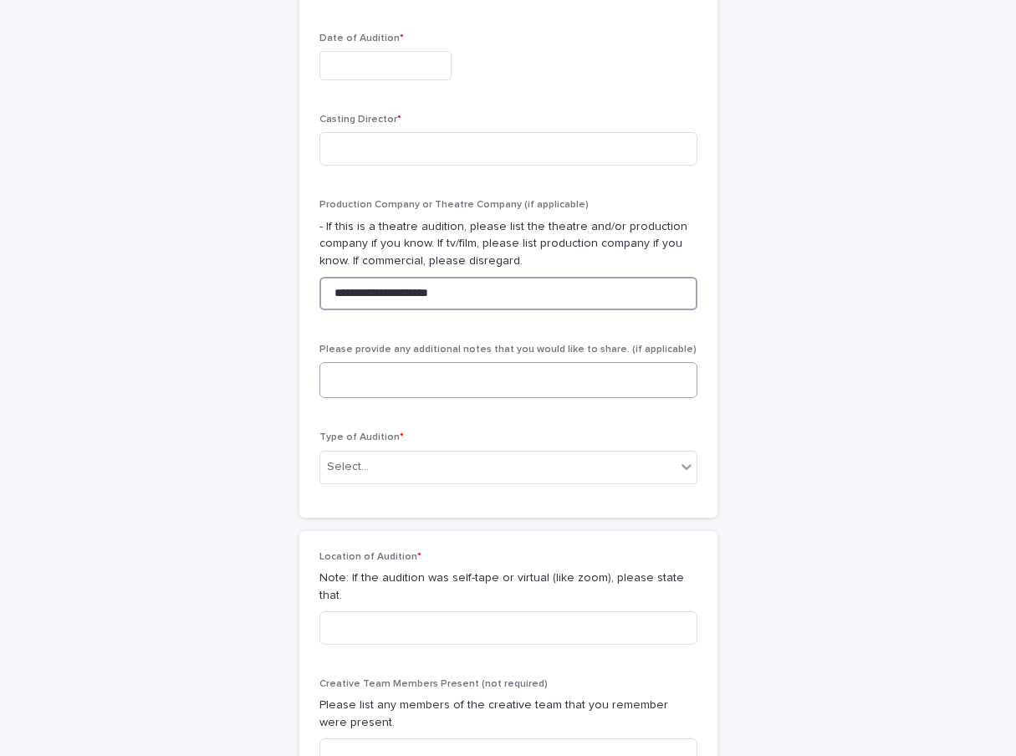
scroll to position [669, 0]
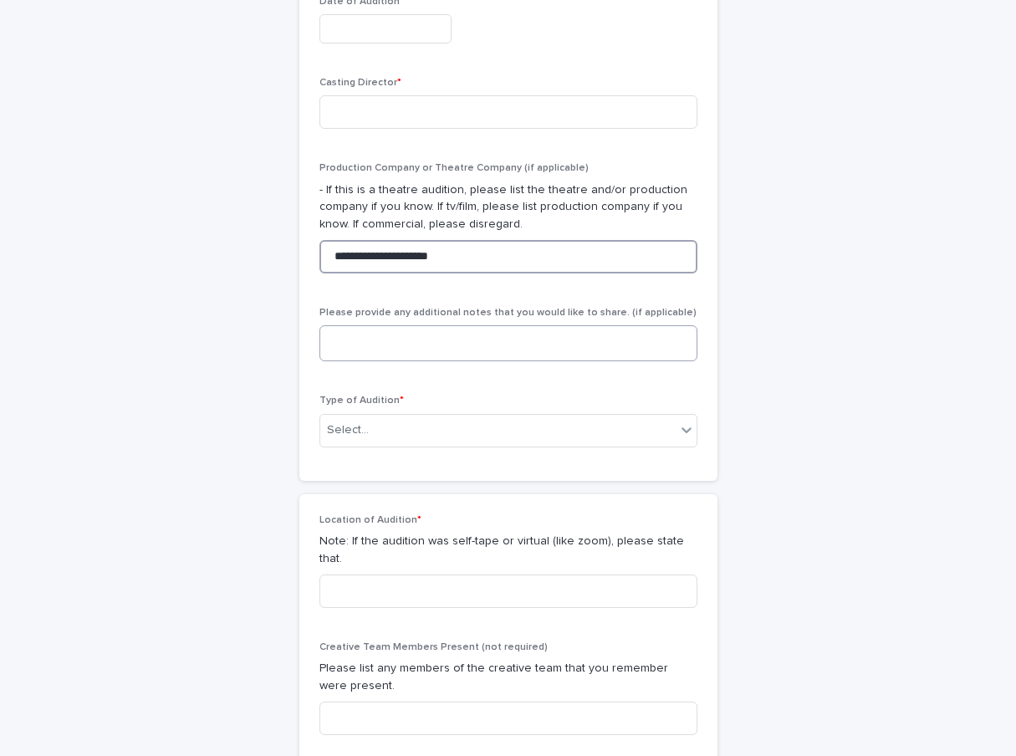
type input "**********"
click at [411, 344] on textarea at bounding box center [508, 343] width 378 height 36
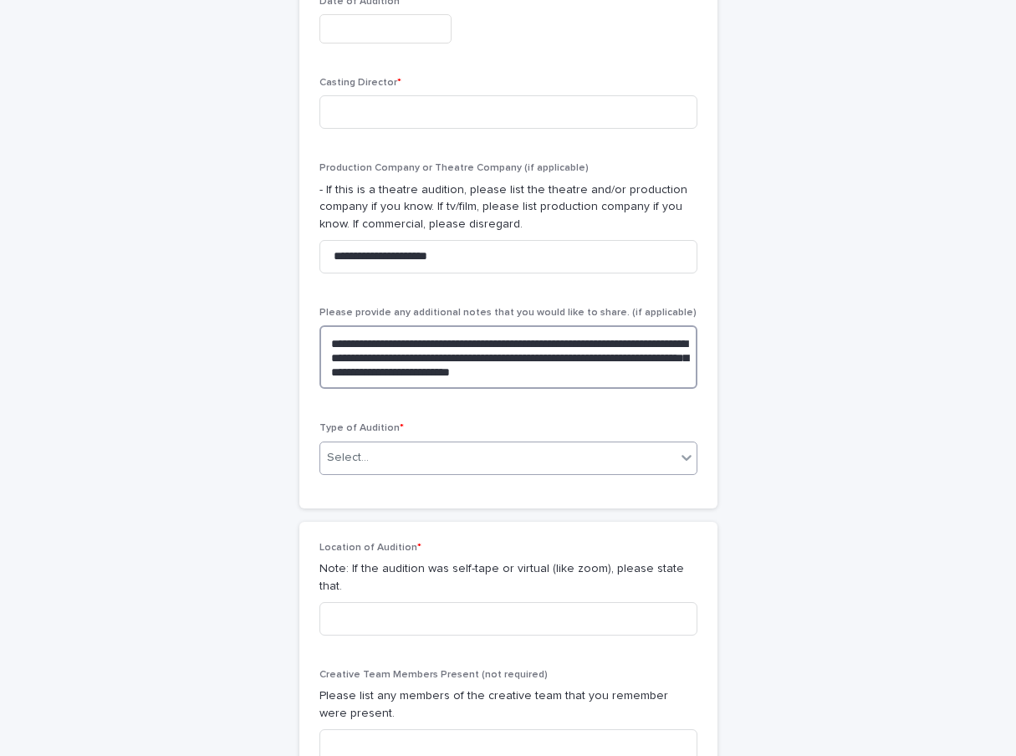
type textarea "**********"
click at [677, 457] on div at bounding box center [687, 457] width 20 height 30
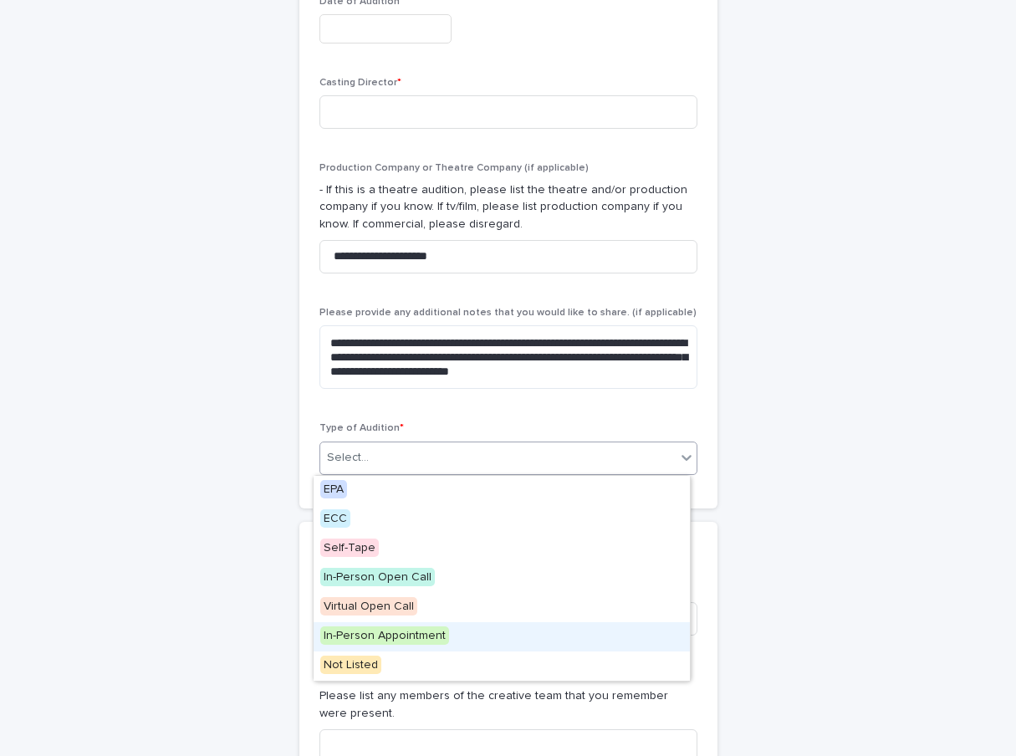
click at [612, 632] on div "In-Person Appointment" at bounding box center [502, 636] width 376 height 29
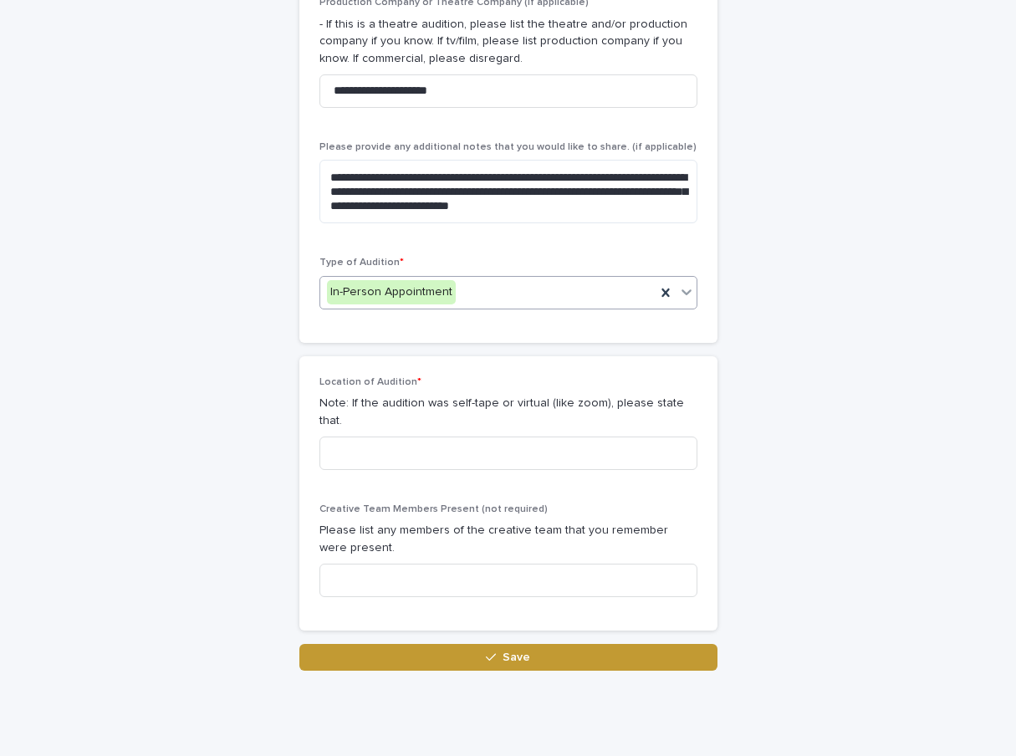
scroll to position [836, 0]
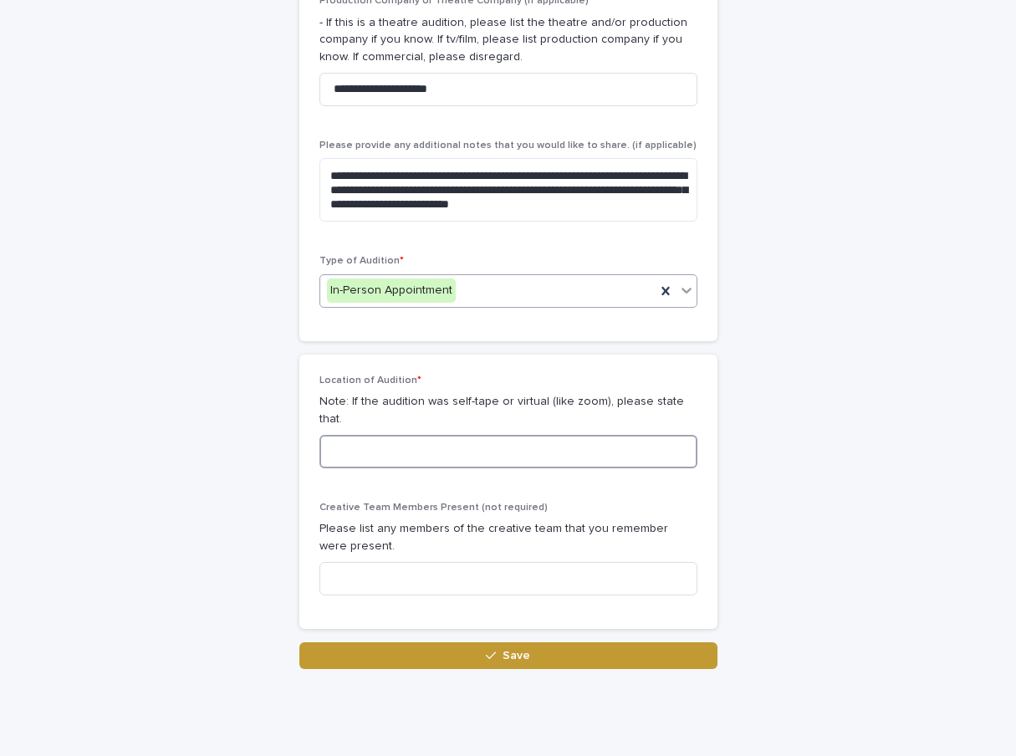
click at [385, 435] on input at bounding box center [508, 451] width 378 height 33
type input "**********"
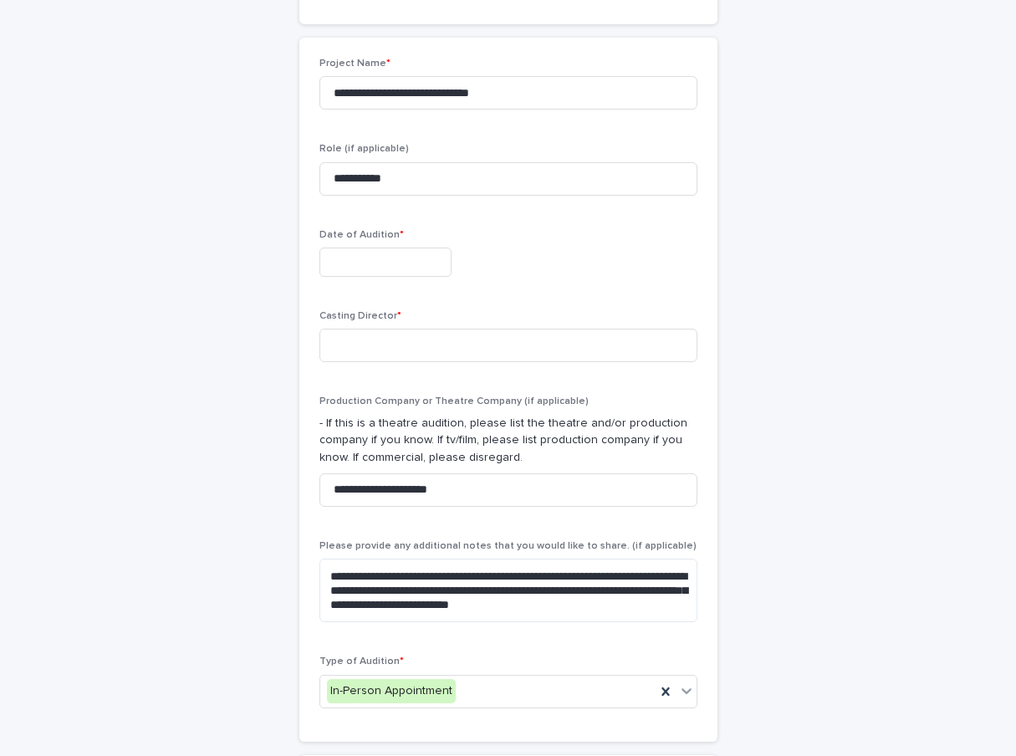
scroll to position [418, 0]
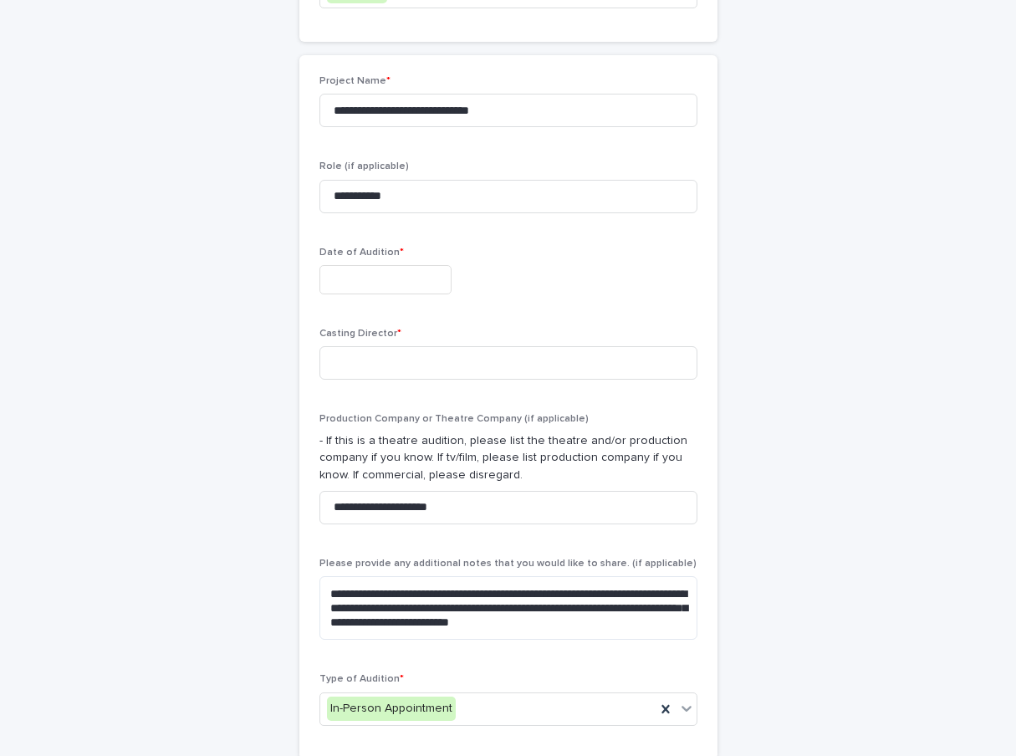
click at [382, 278] on input "text" at bounding box center [385, 279] width 132 height 29
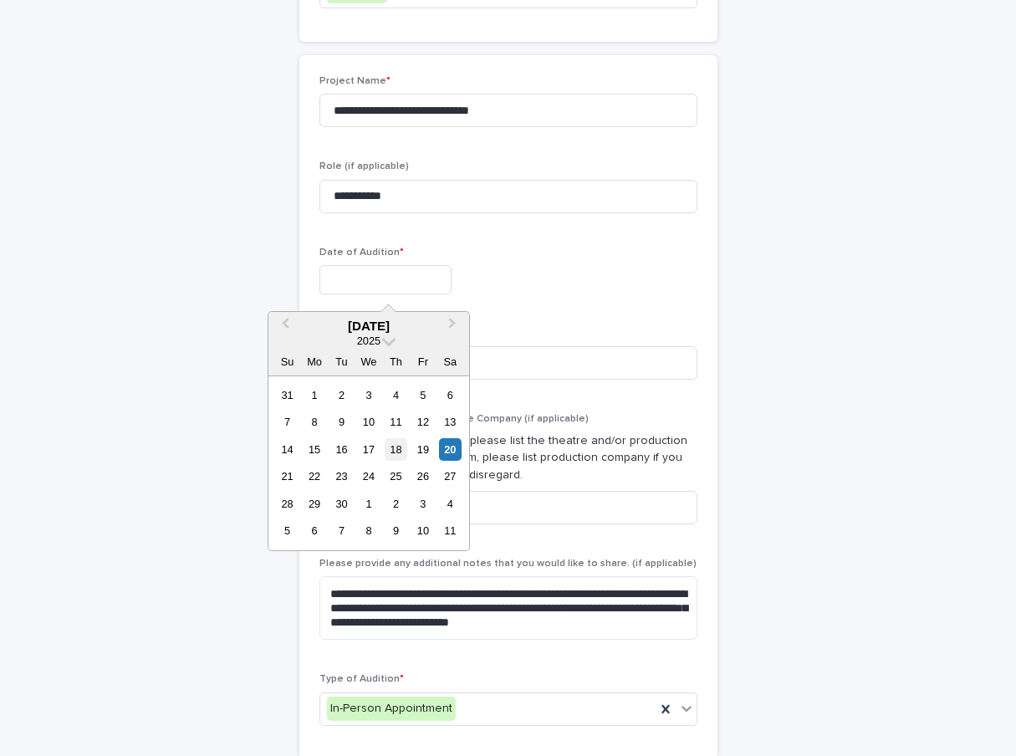
click at [401, 451] on div "18" at bounding box center [396, 449] width 23 height 23
type input "**********"
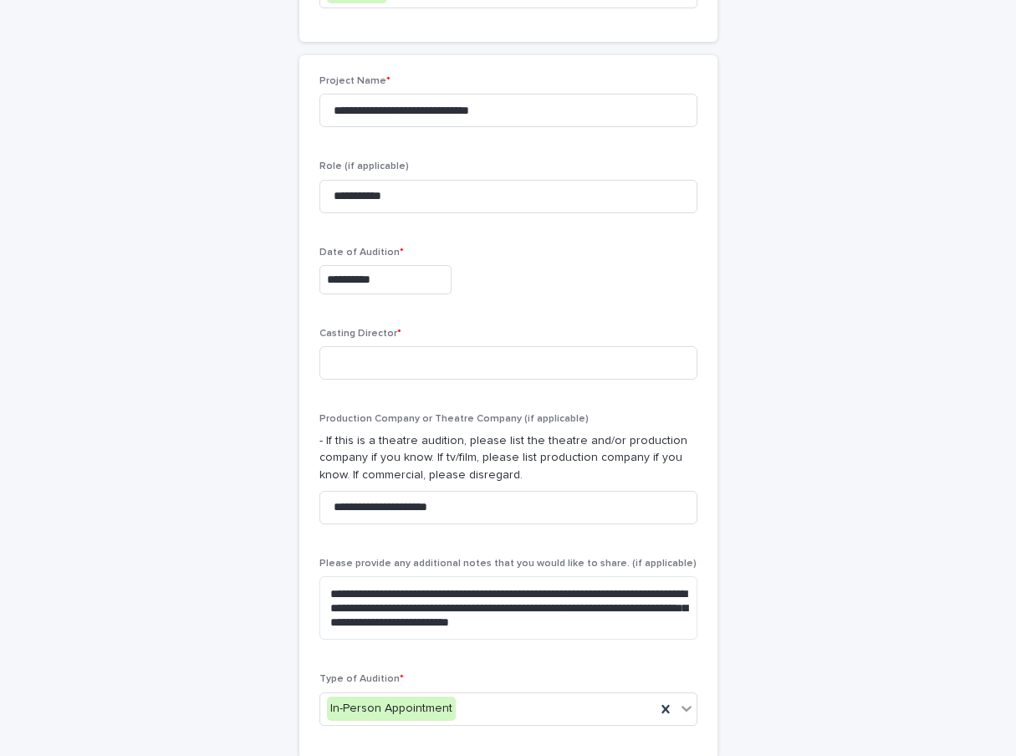
click at [496, 286] on div "**********" at bounding box center [508, 279] width 378 height 29
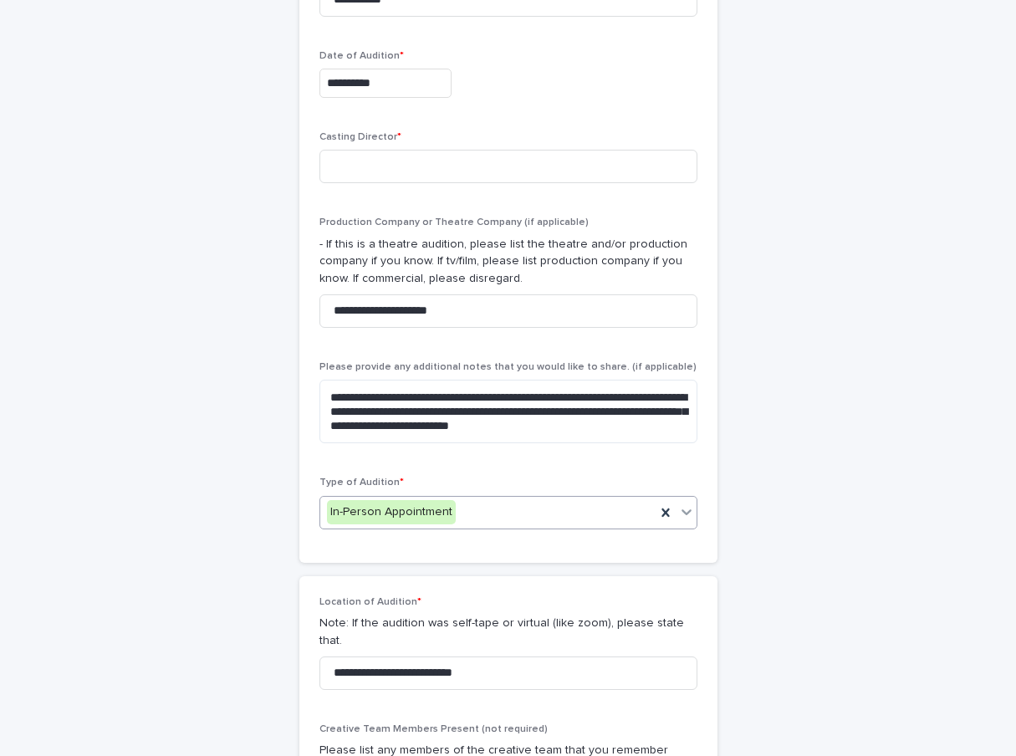
scroll to position [361, 0]
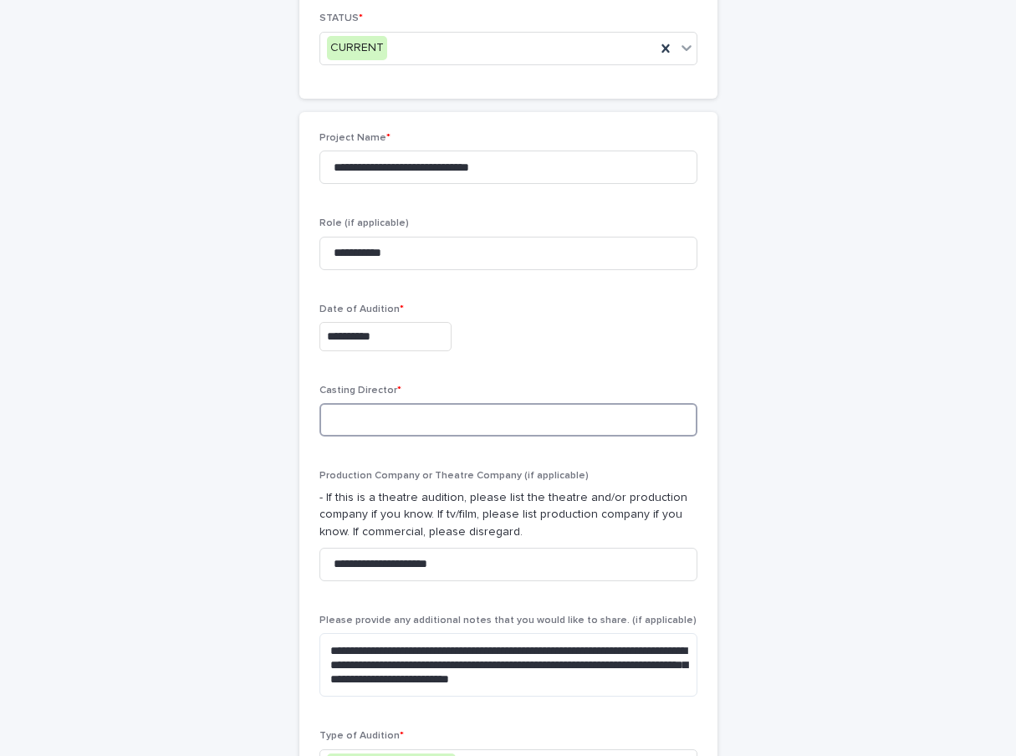
click at [356, 417] on input at bounding box center [508, 419] width 378 height 33
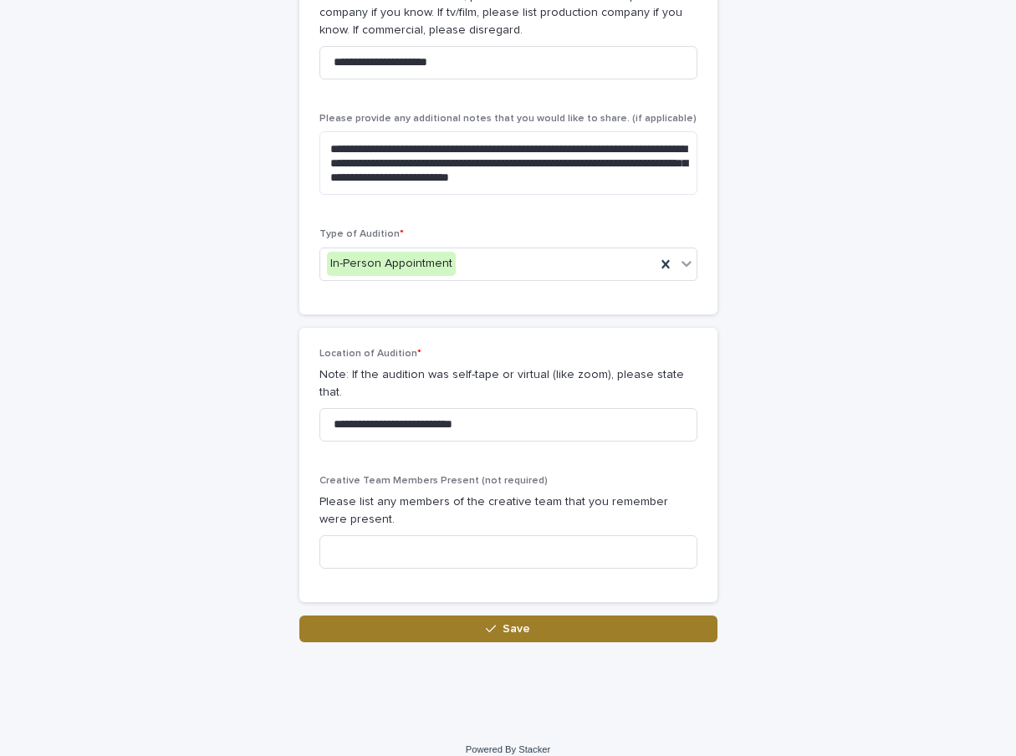
type input "***"
click at [475, 615] on button "Save" at bounding box center [508, 628] width 418 height 27
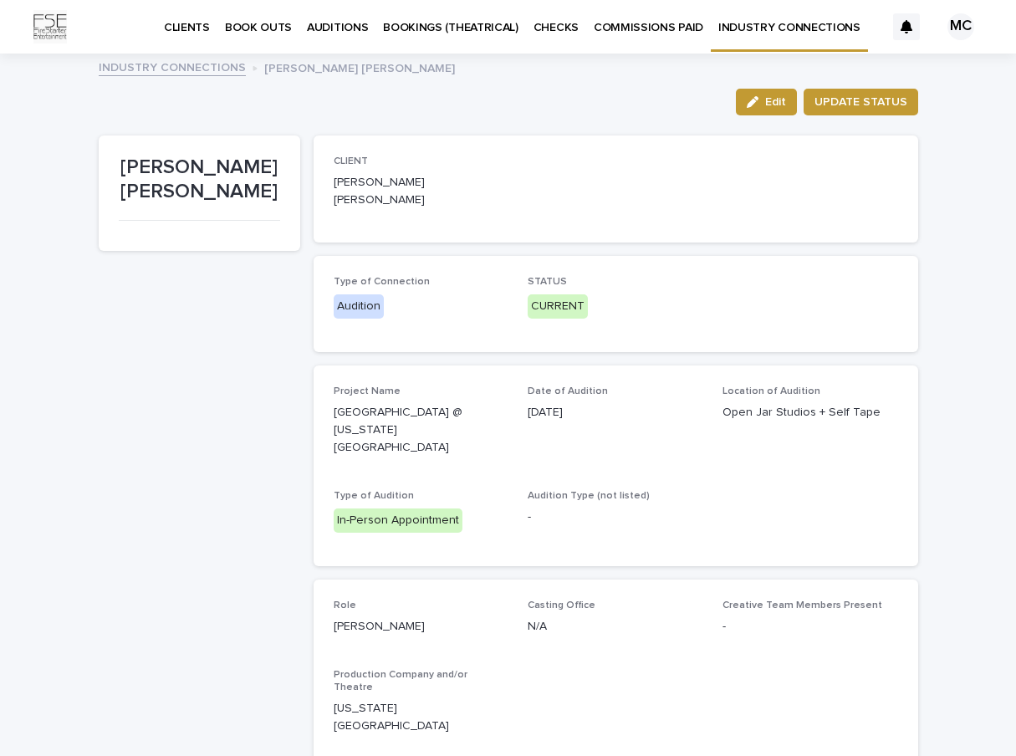
click at [255, 26] on p "BOOK OUTS" at bounding box center [258, 17] width 67 height 35
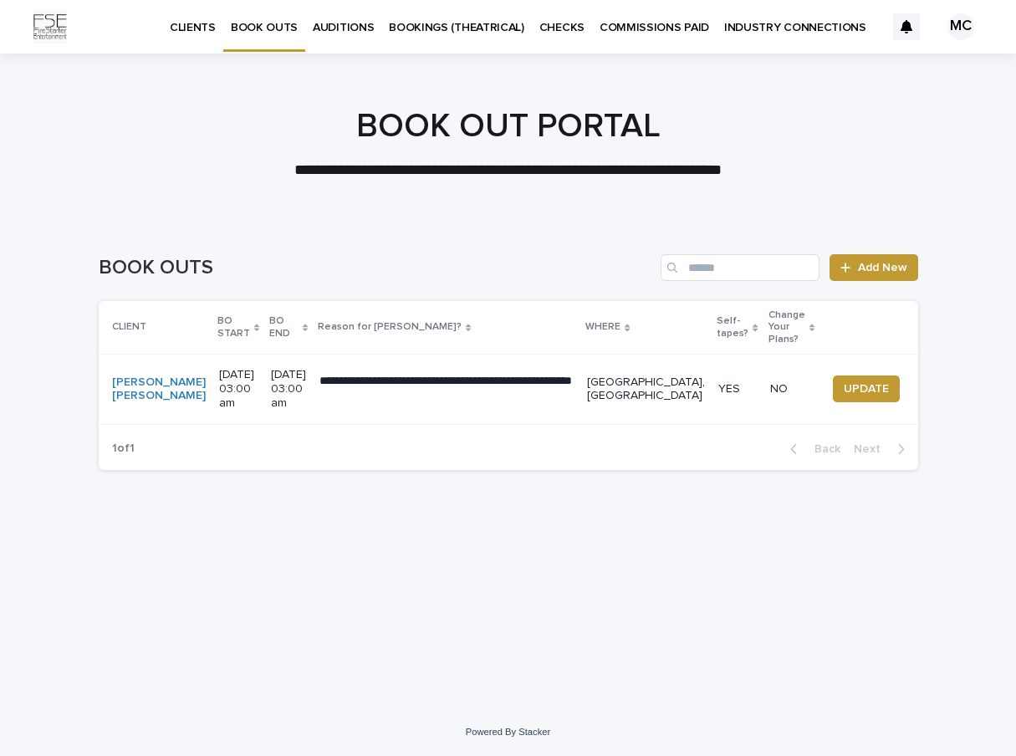
click at [385, 579] on div "**********" at bounding box center [508, 444] width 836 height 446
click at [358, 30] on p "AUDITIONS" at bounding box center [343, 17] width 61 height 35
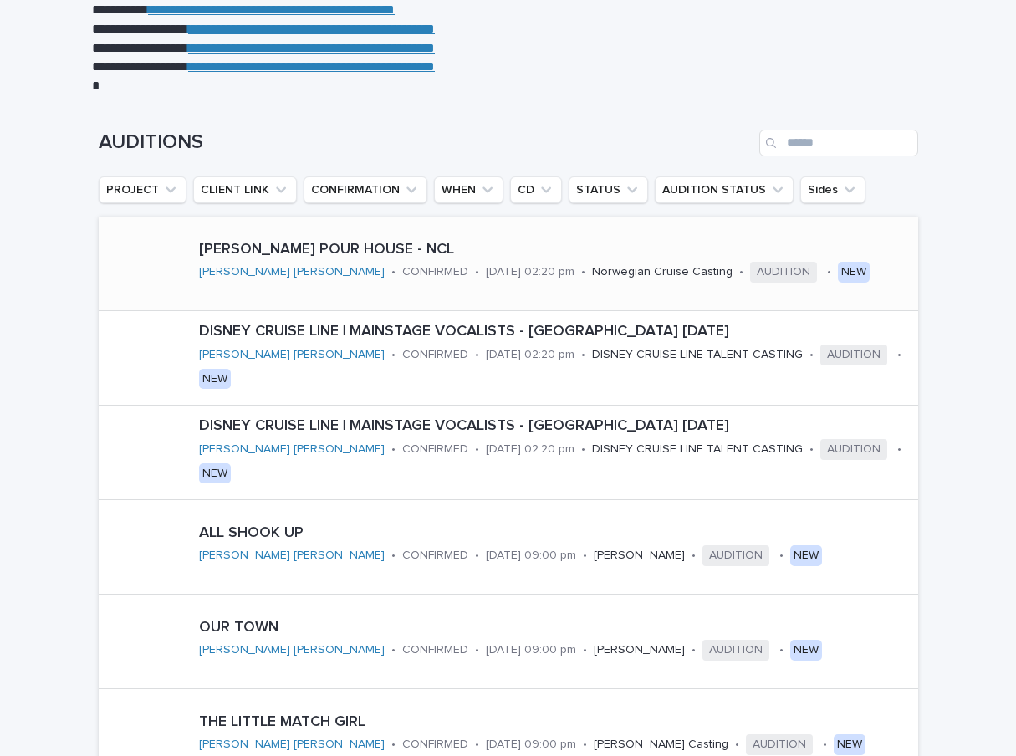
scroll to position [167, 0]
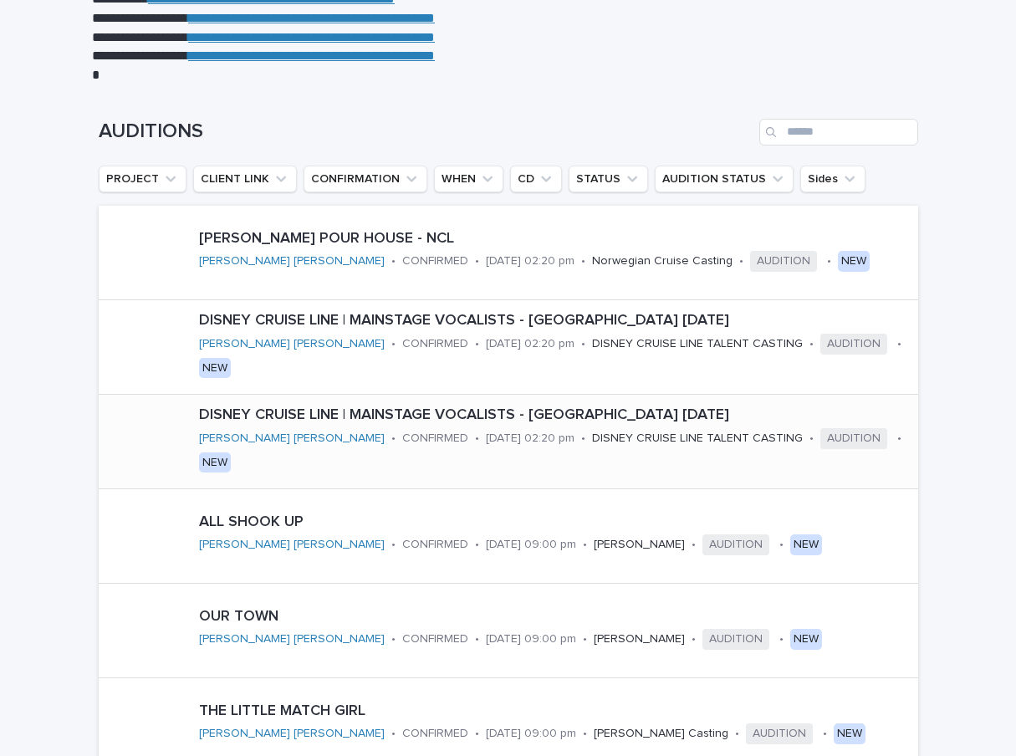
click at [519, 467] on div "DISNEY CRUISE LINE | MAINSTAGE VOCALISTS - [GEOGRAPHIC_DATA] [DATE] [PERSON_NAM…" at bounding box center [555, 441] width 726 height 83
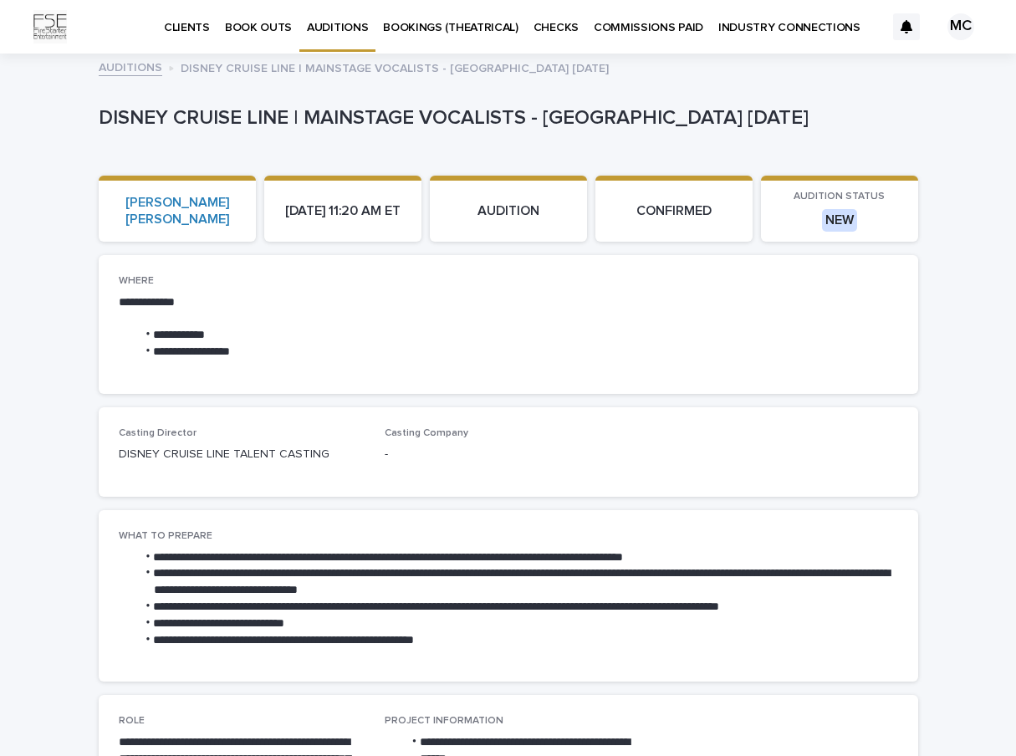
click at [250, 32] on p "BOOK OUTS" at bounding box center [258, 17] width 67 height 35
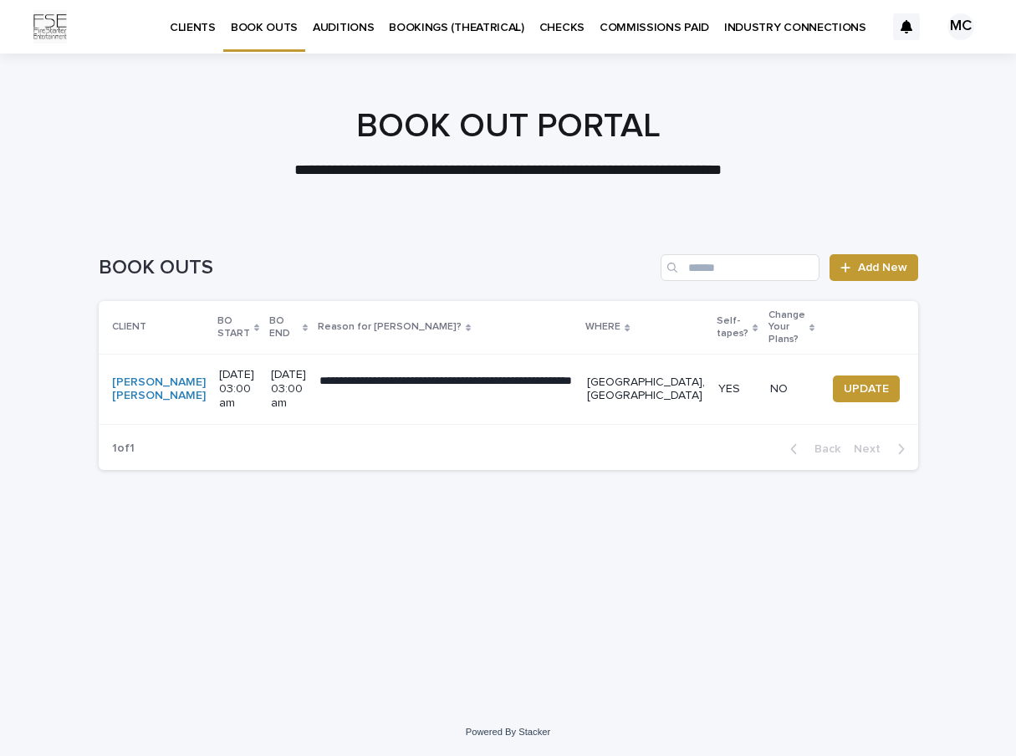
click at [331, 28] on p "AUDITIONS" at bounding box center [343, 17] width 61 height 35
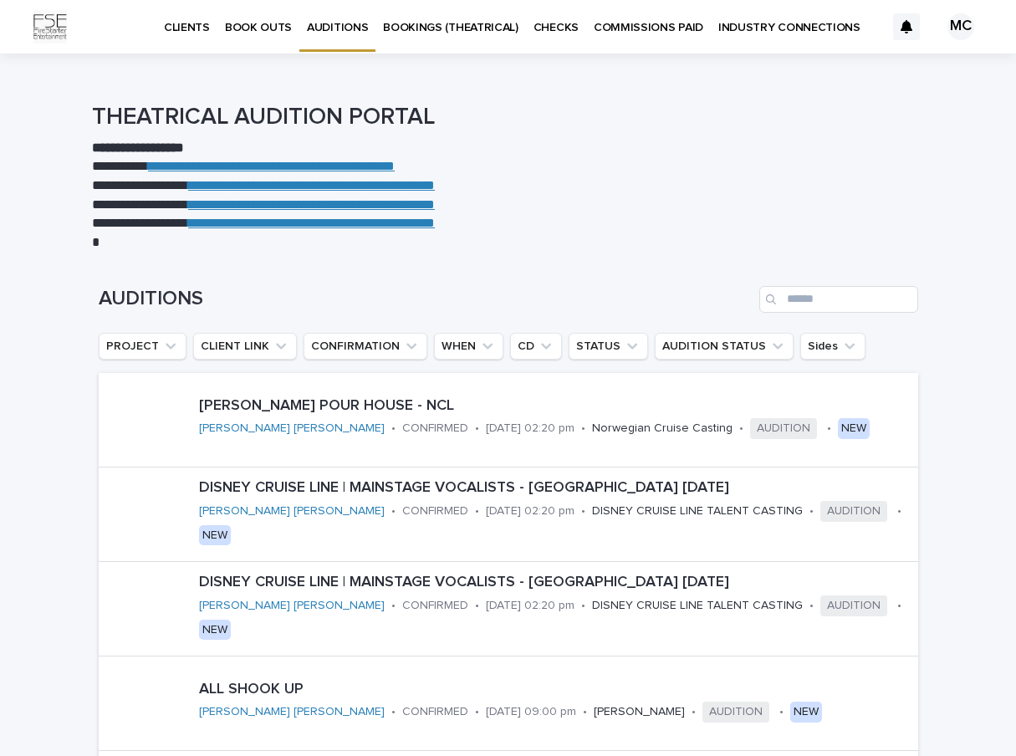
click at [437, 23] on p "BOOKINGS (THEATRICAL)" at bounding box center [450, 17] width 135 height 35
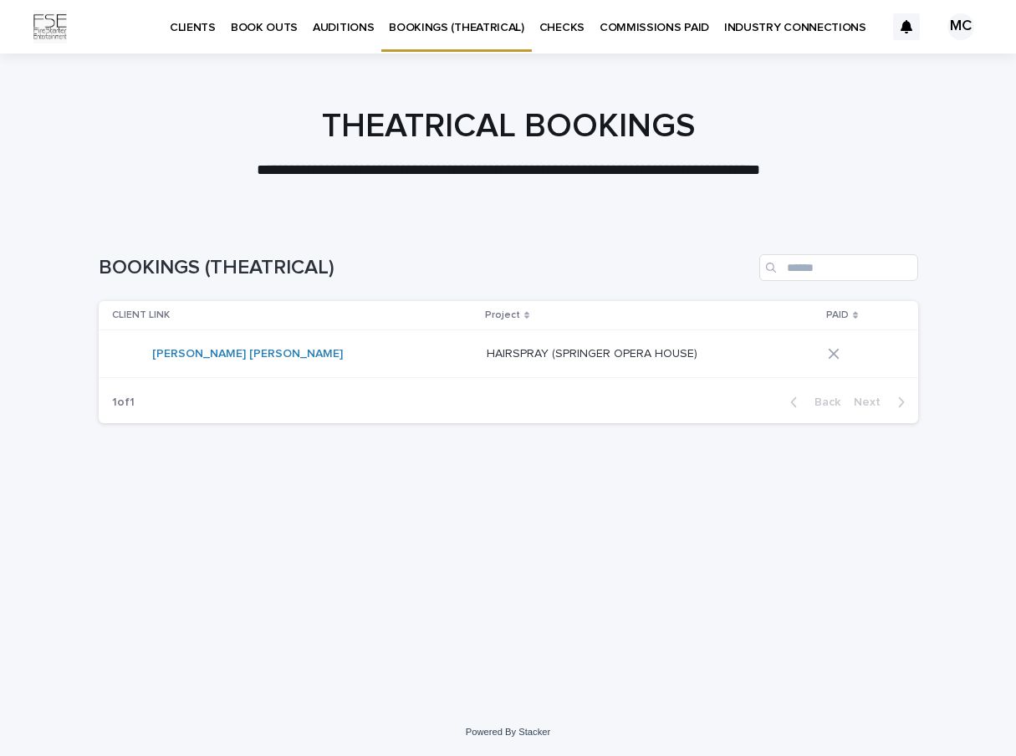
click at [487, 354] on p "HAIRSPRAY (SPRINGER OPERA HOUSE)" at bounding box center [594, 353] width 214 height 18
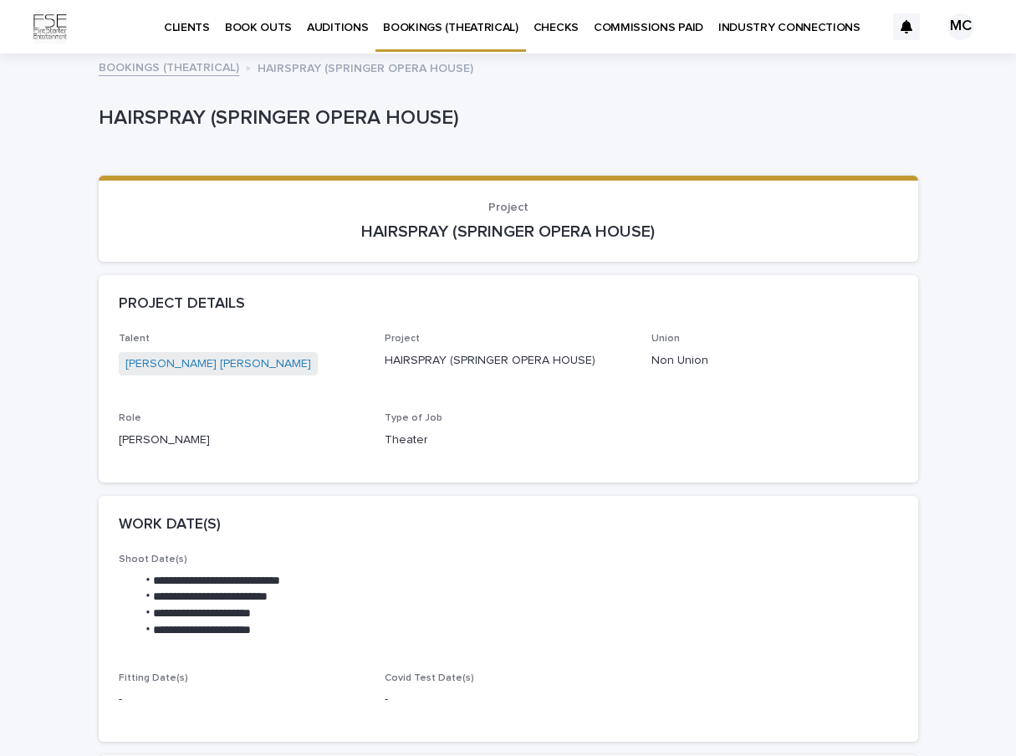
click at [544, 33] on p "CHECKS" at bounding box center [556, 17] width 45 height 35
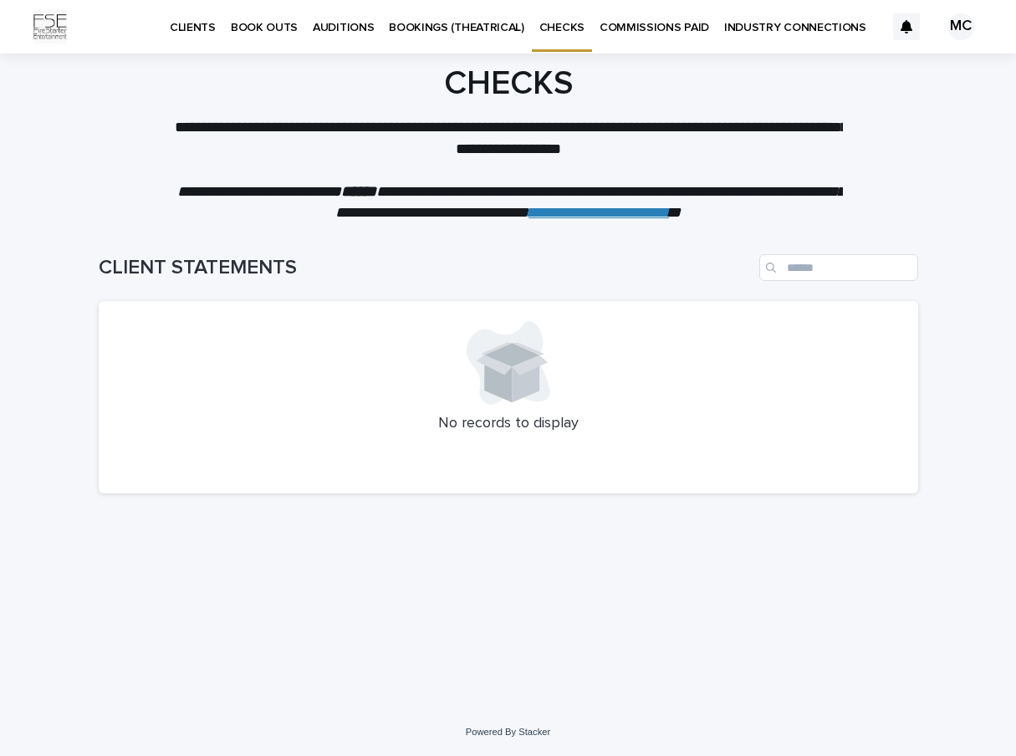
click at [620, 38] on link "COMMISSIONS PAID" at bounding box center [654, 26] width 125 height 52
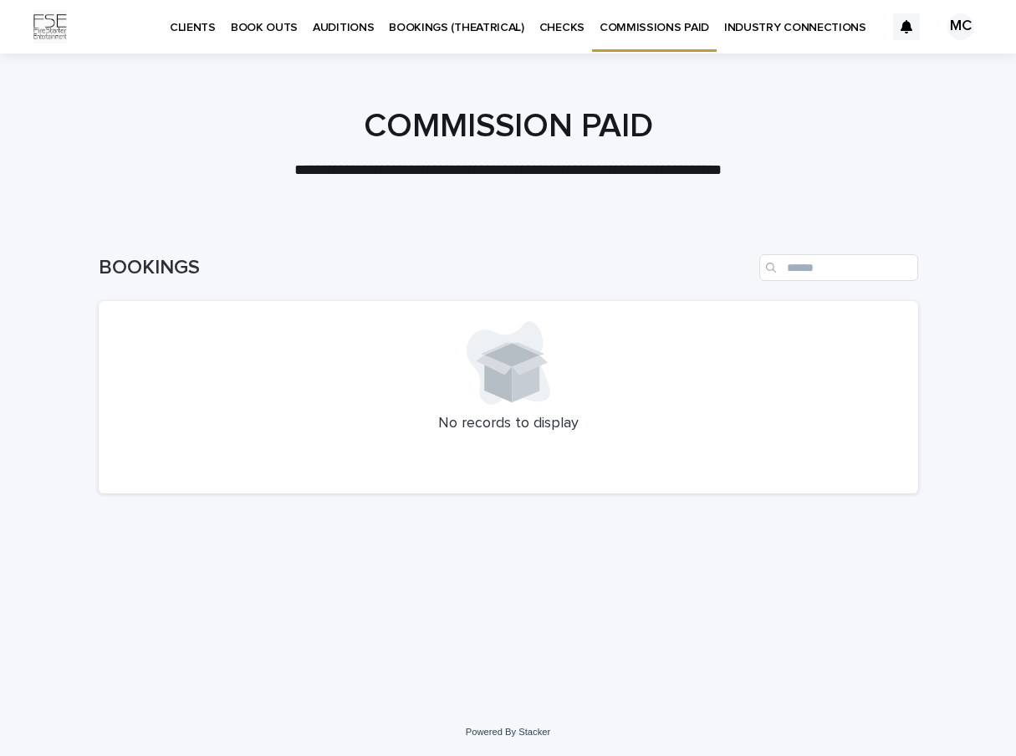
click at [764, 36] on link "INDUSTRY CONNECTIONS" at bounding box center [795, 26] width 157 height 52
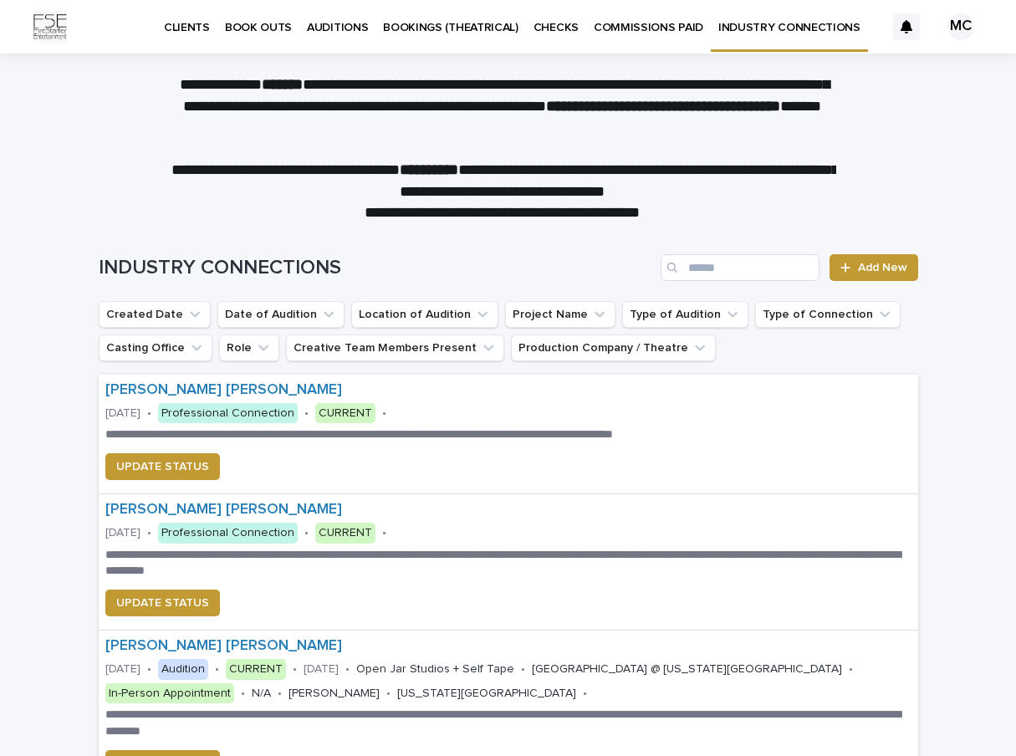
click at [338, 24] on p "AUDITIONS" at bounding box center [337, 17] width 61 height 35
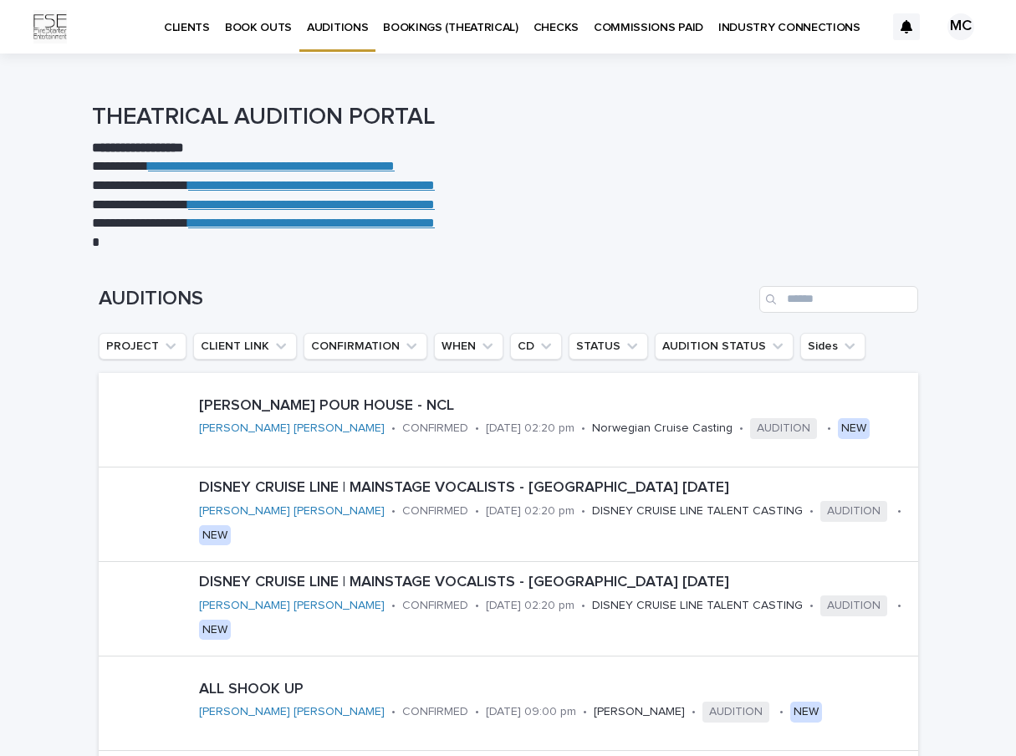
click at [202, 28] on p "CLIENTS" at bounding box center [187, 17] width 46 height 35
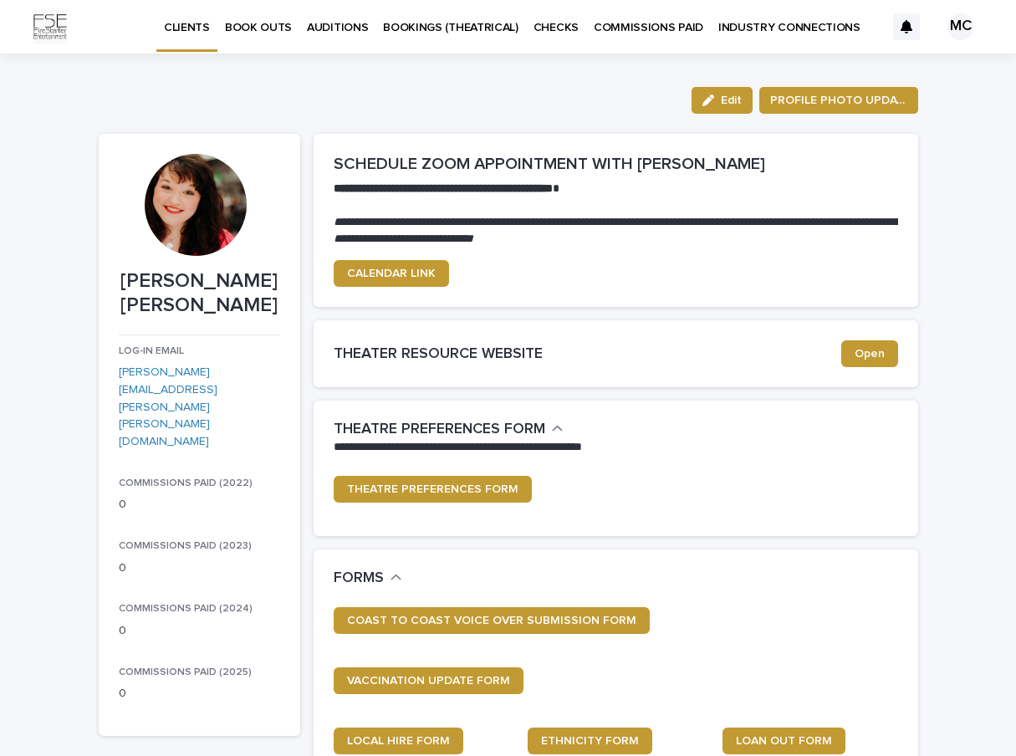
click at [959, 31] on div "MC" at bounding box center [960, 26] width 27 height 27
click at [911, 79] on p "Log Out" at bounding box center [944, 71] width 105 height 28
